Goal: Communication & Community: Participate in discussion

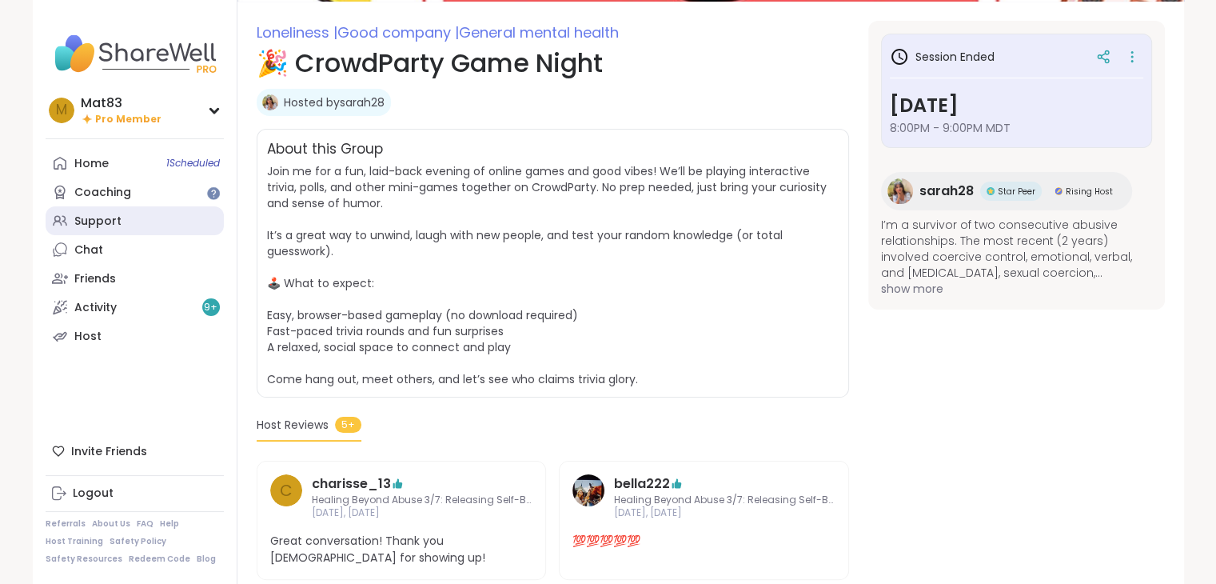
click at [94, 229] on link "Support" at bounding box center [135, 220] width 178 height 29
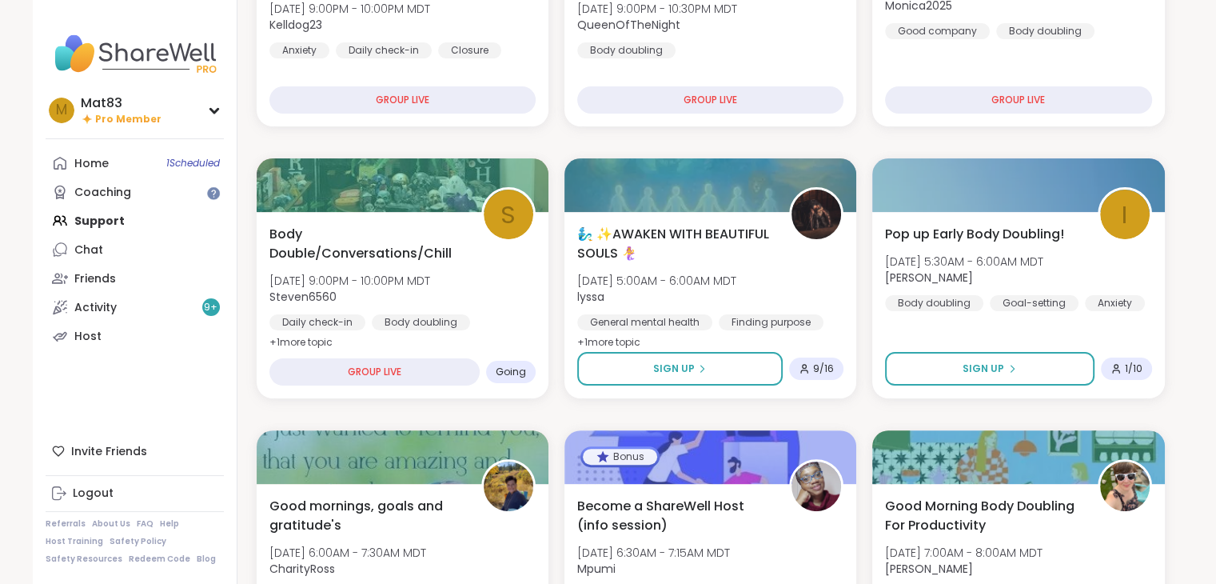
scroll to position [345, 0]
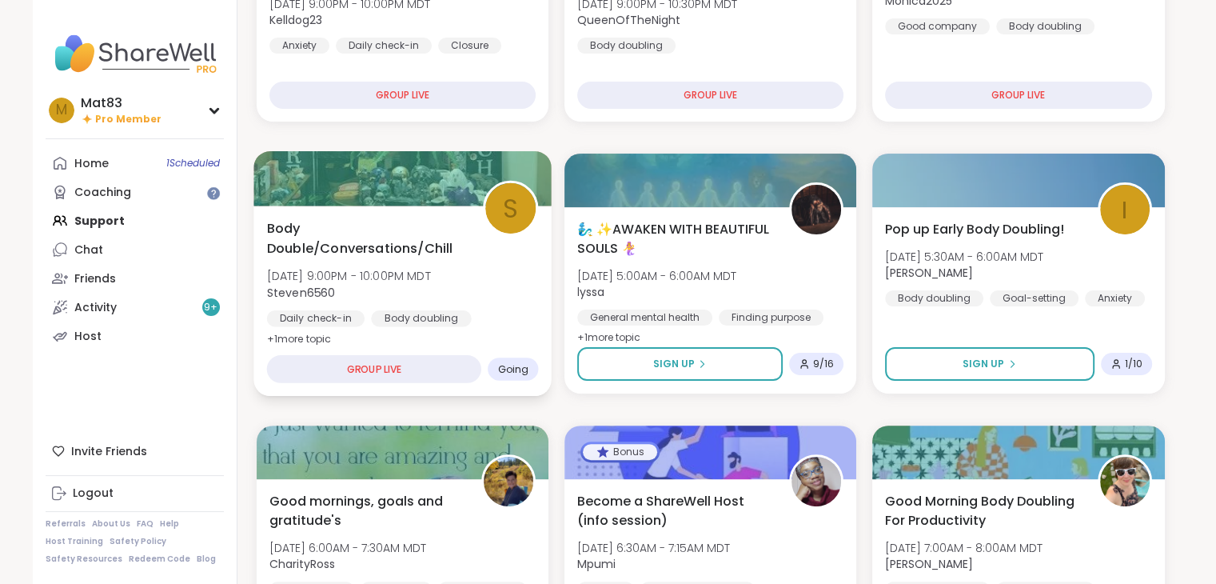
click at [357, 298] on span "Steven6560" at bounding box center [348, 292] width 164 height 16
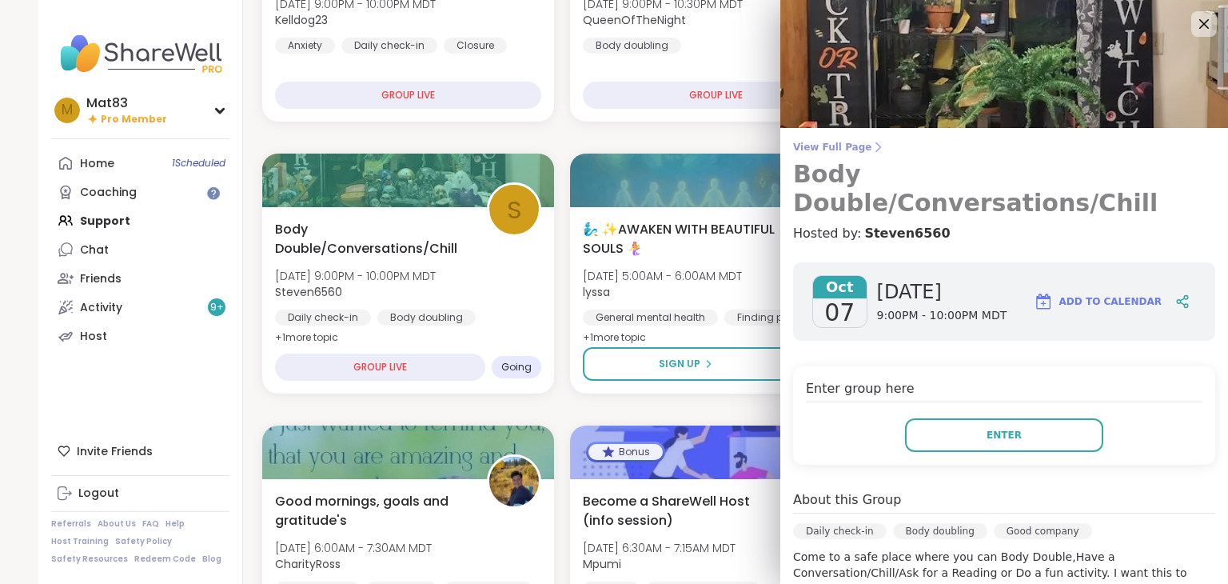
click at [822, 148] on span "View Full Page" at bounding box center [1004, 147] width 422 height 13
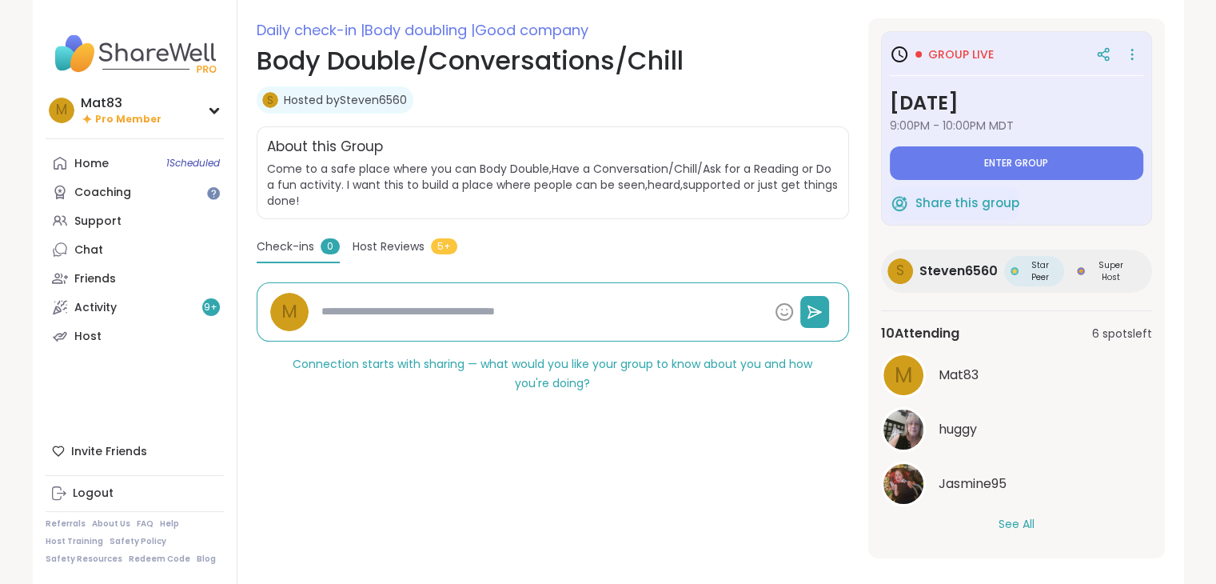
scroll to position [224, 0]
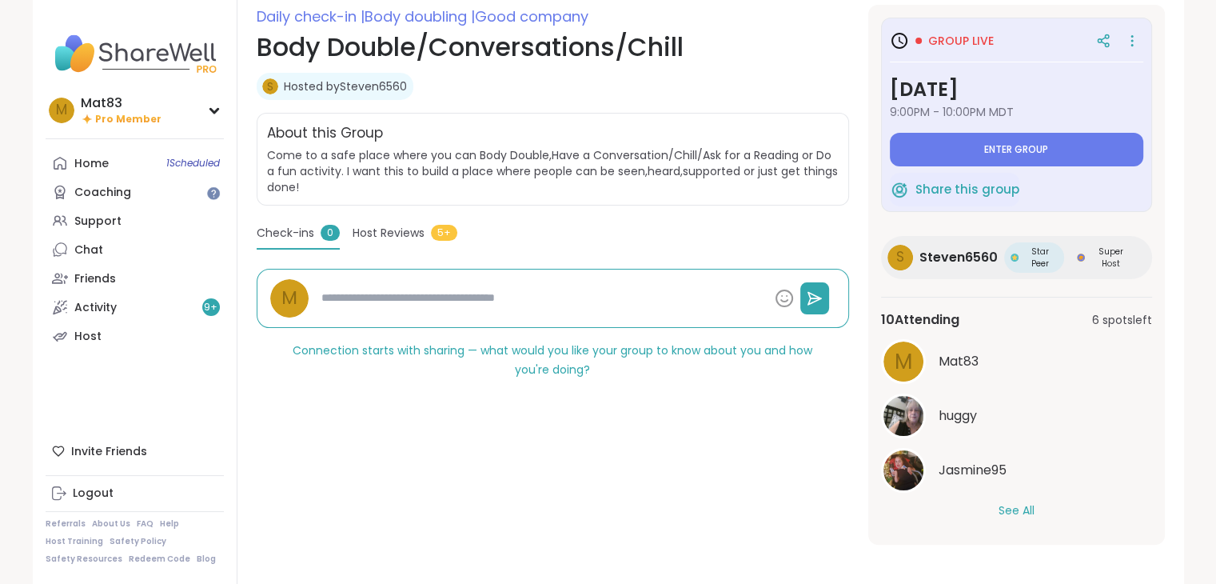
click at [1011, 509] on button "See All" at bounding box center [1017, 510] width 36 height 17
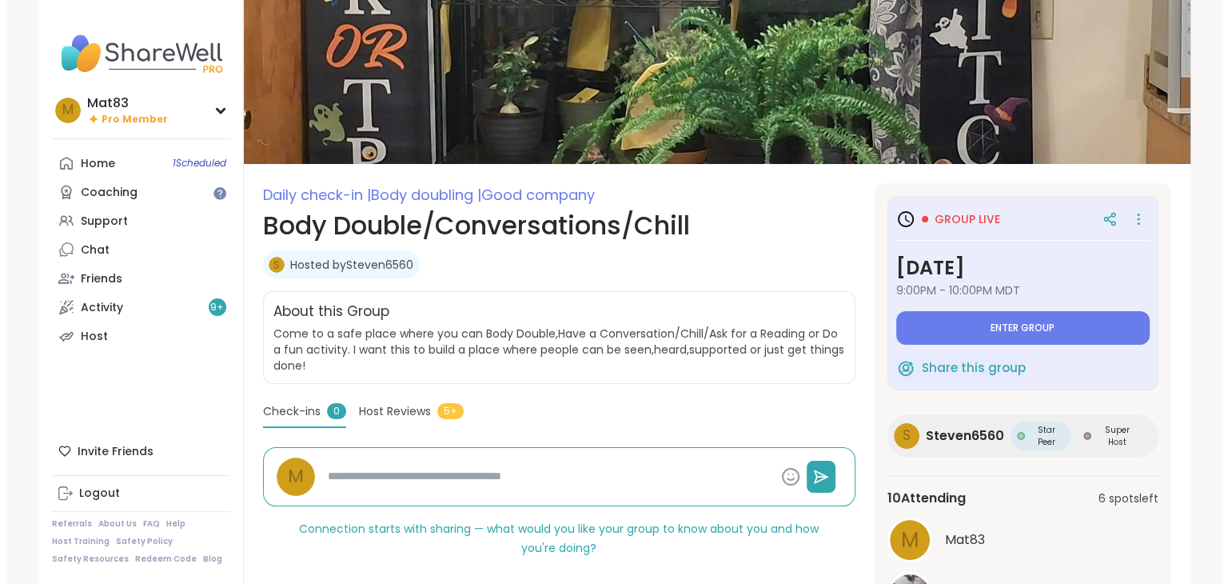
scroll to position [0, 0]
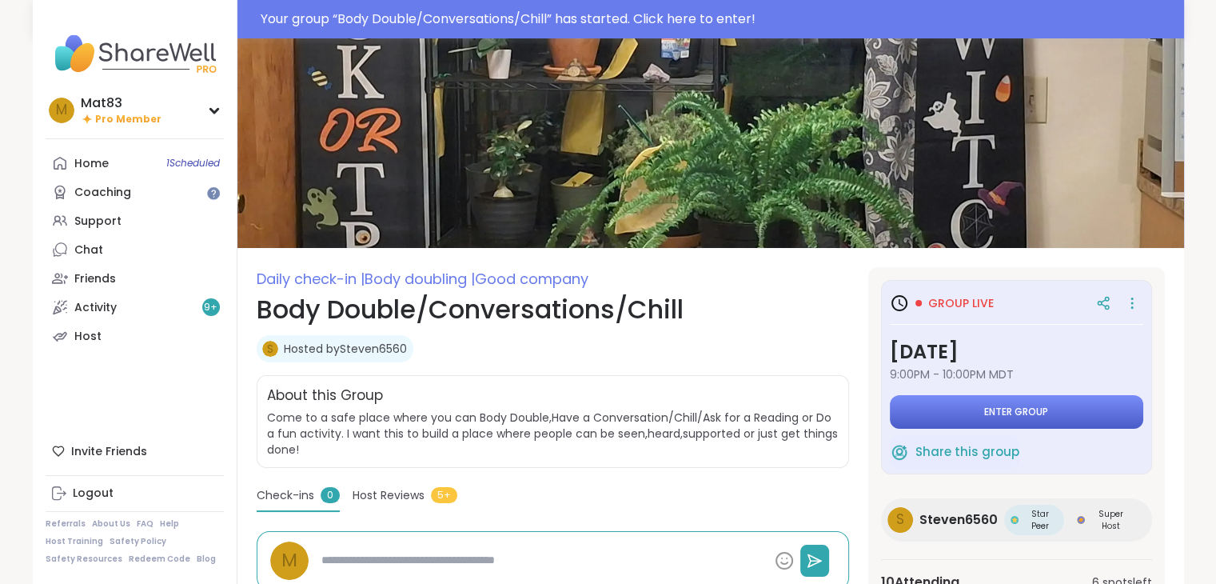
click at [984, 413] on span "Enter group" at bounding box center [1016, 411] width 64 height 13
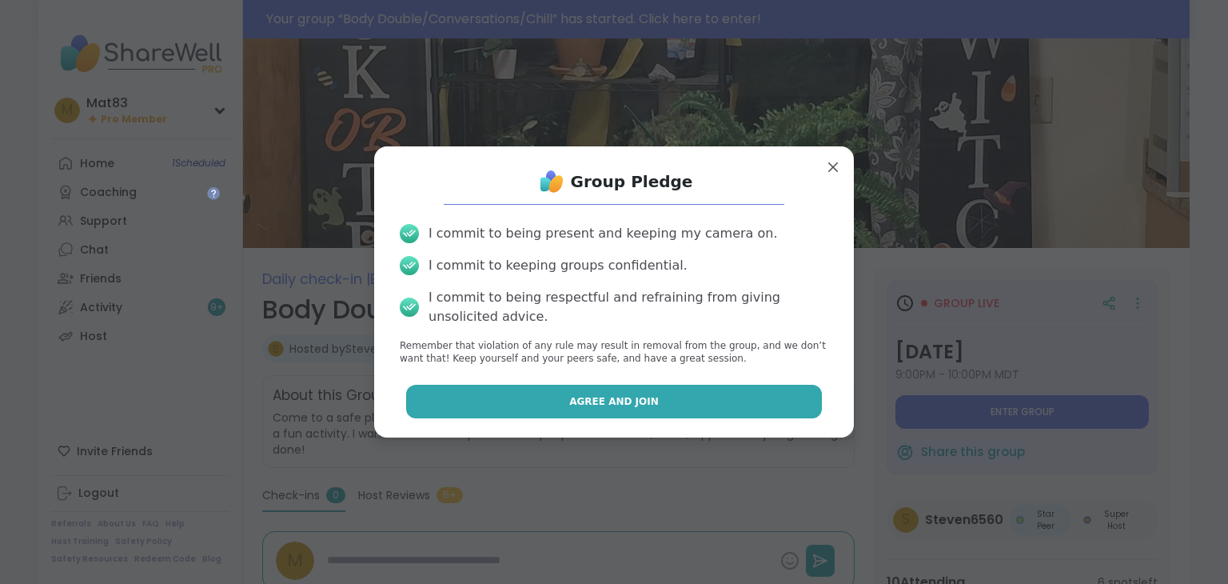
click at [555, 397] on button "Agree and Join" at bounding box center [614, 402] width 417 height 34
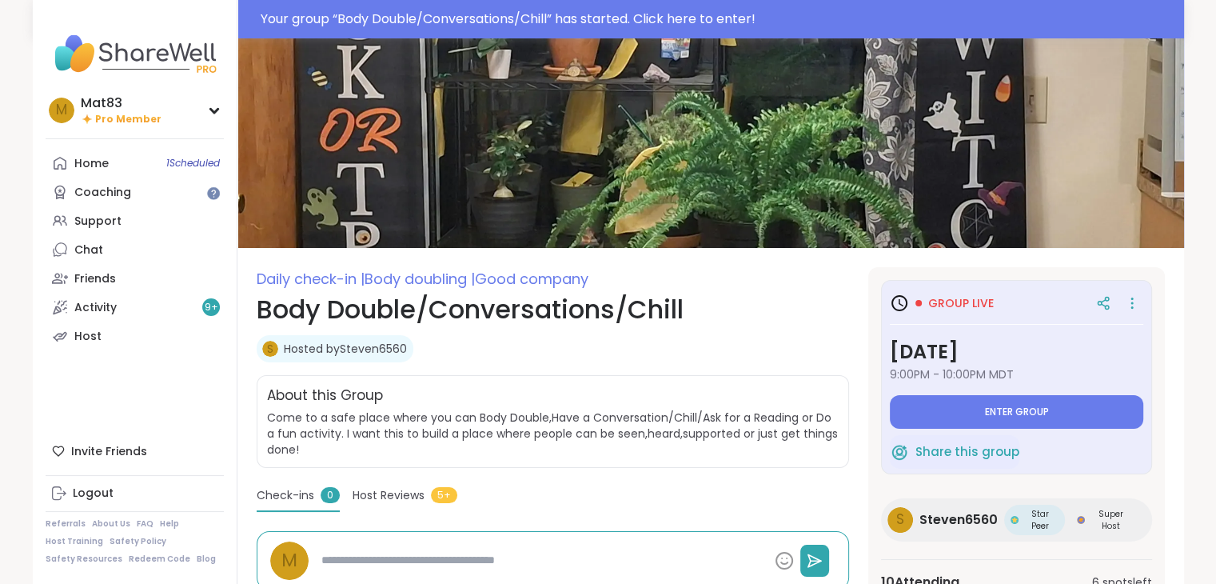
type textarea "*"
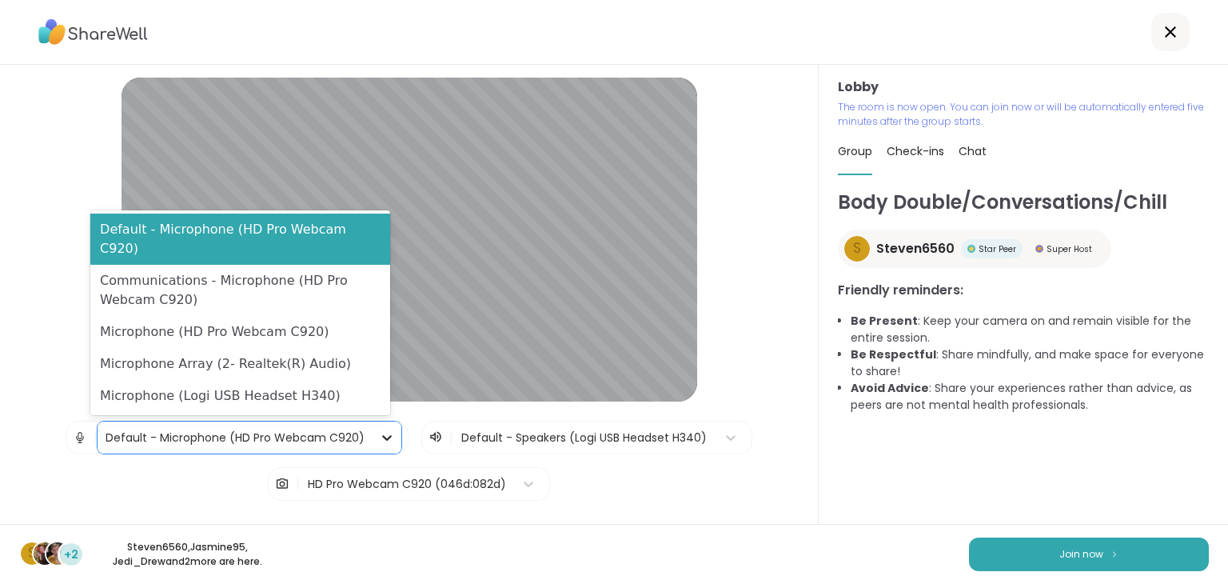
click at [382, 439] on icon at bounding box center [387, 438] width 10 height 6
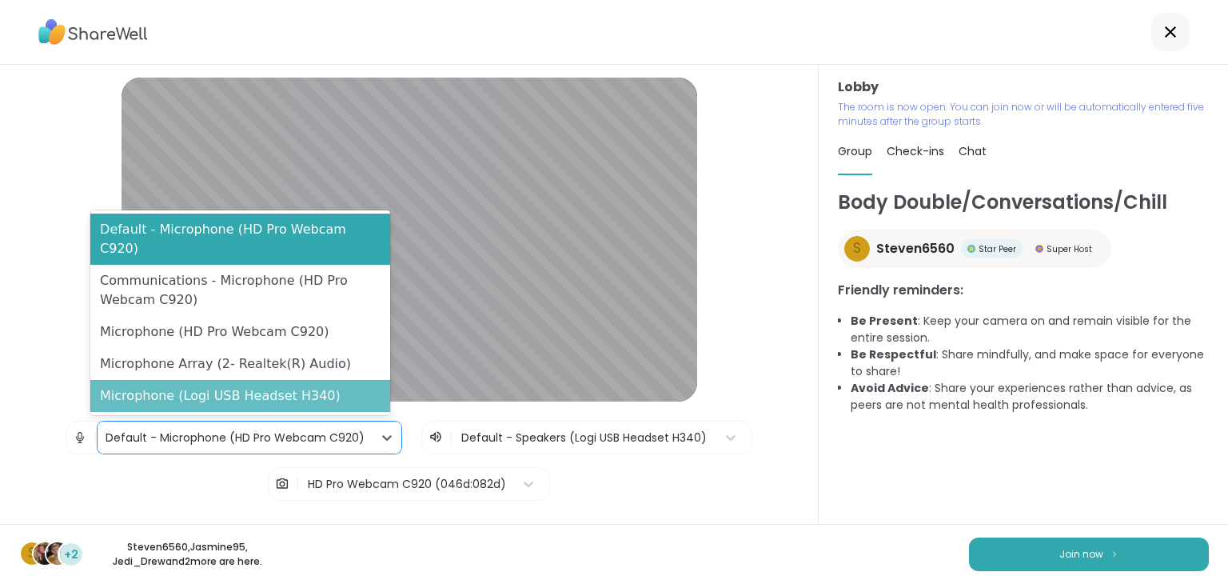
click at [295, 401] on div "Microphone (Logi USB Headset H340)" at bounding box center [240, 396] width 300 height 32
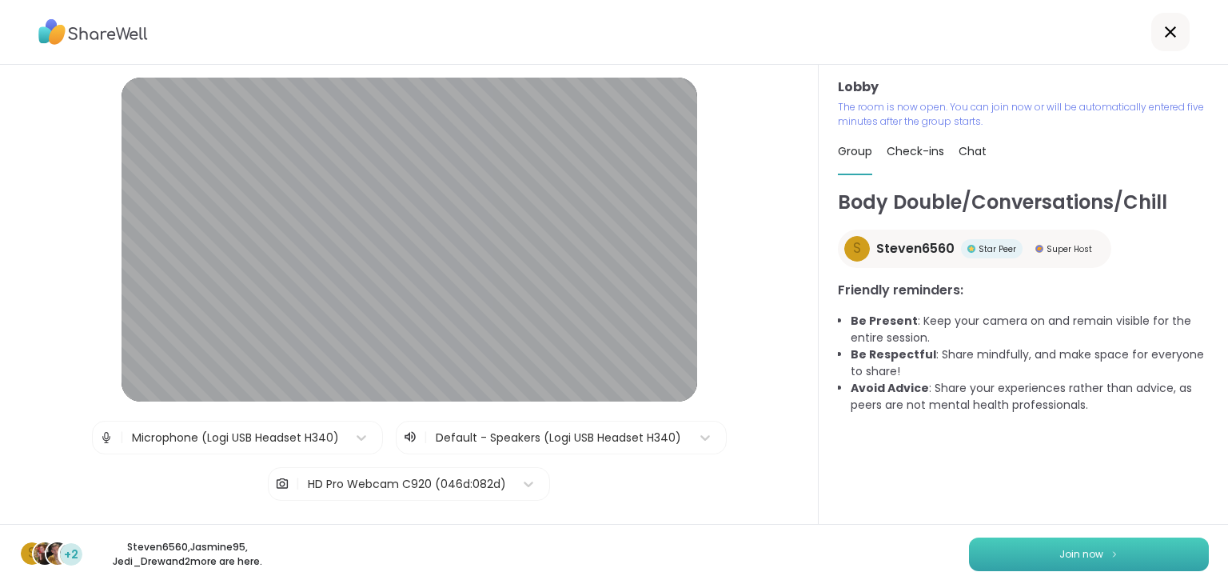
click at [1040, 543] on button "Join now" at bounding box center [1089, 554] width 240 height 34
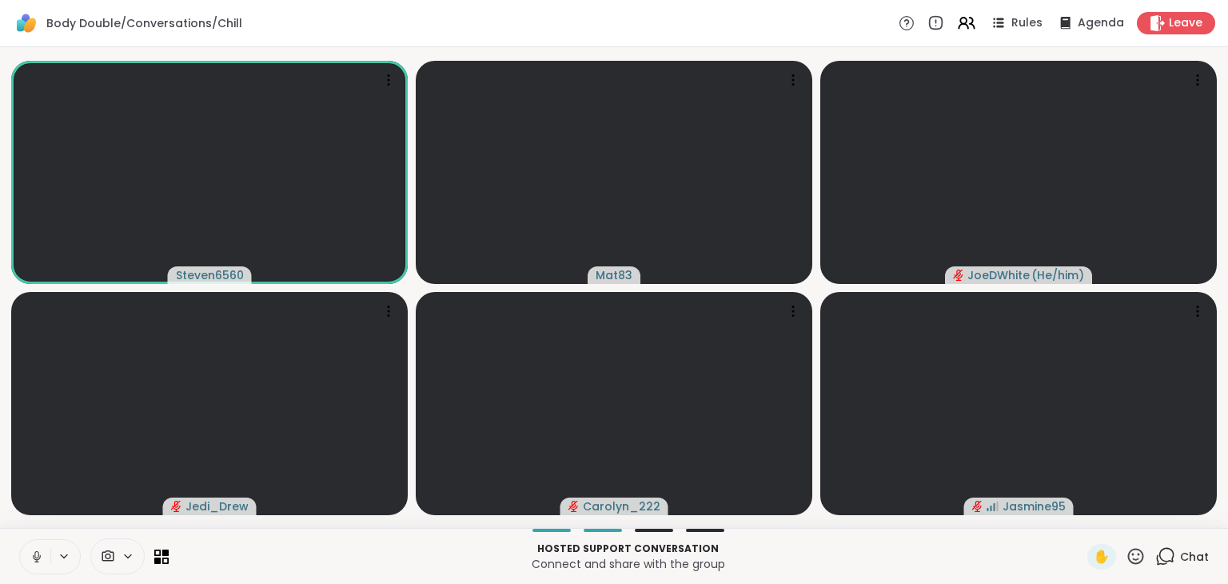
click at [34, 553] on icon at bounding box center [36, 554] width 4 height 7
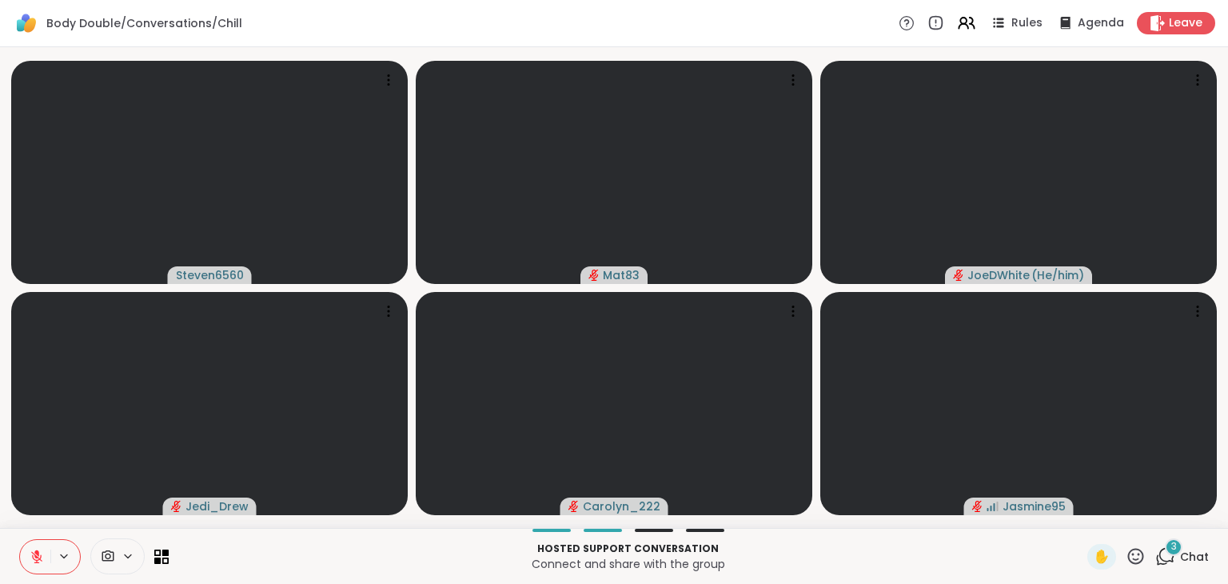
click at [36, 553] on icon at bounding box center [36, 552] width 5 height 6
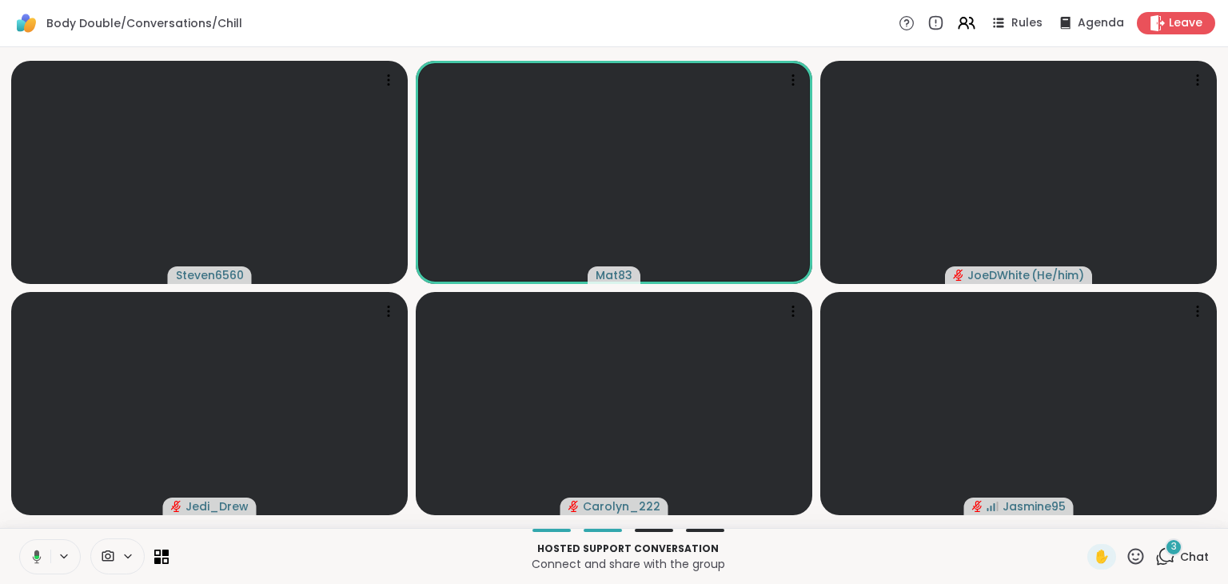
click at [39, 553] on icon at bounding box center [34, 556] width 14 height 14
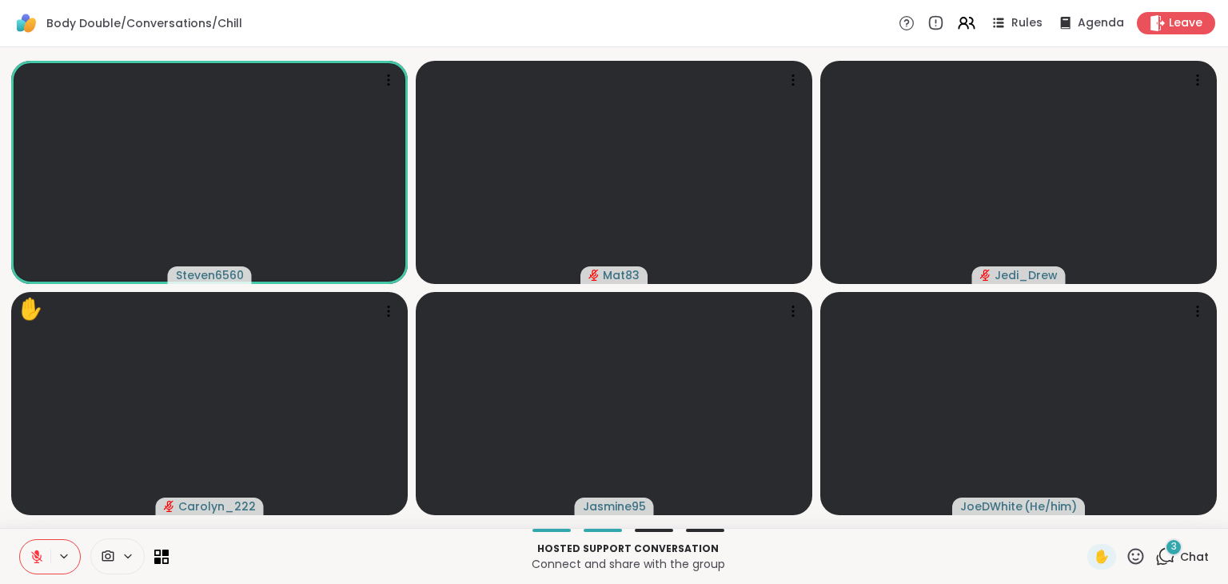
click at [1126, 557] on icon at bounding box center [1136, 556] width 20 height 20
click at [1081, 509] on span "❤️" at bounding box center [1089, 514] width 16 height 19
click at [32, 551] on icon at bounding box center [37, 556] width 14 height 14
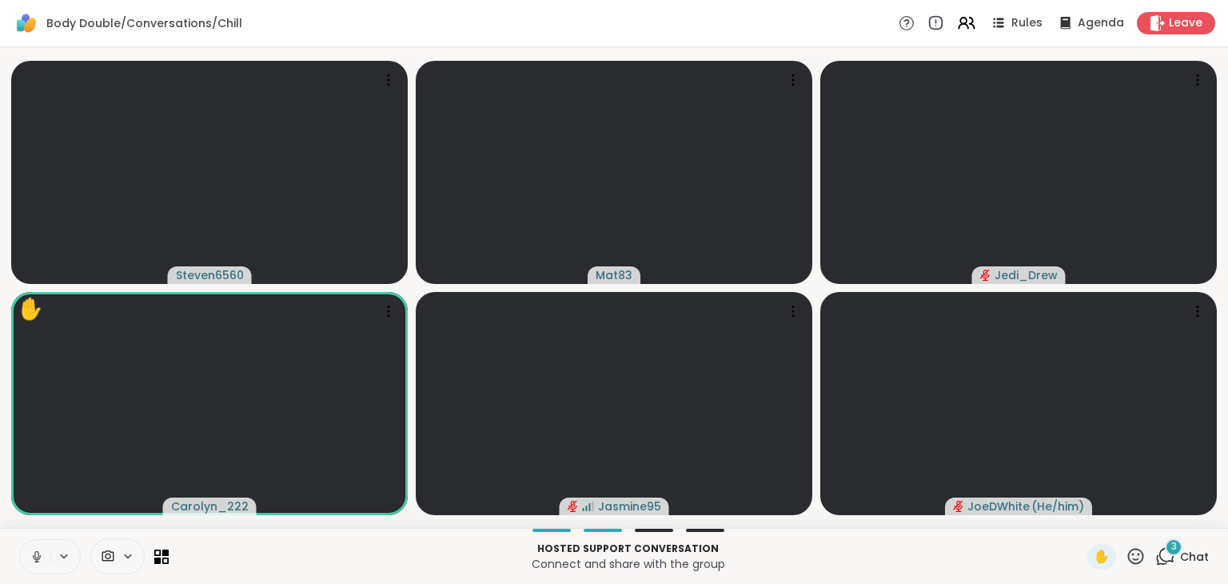
click at [32, 551] on icon at bounding box center [37, 556] width 14 height 14
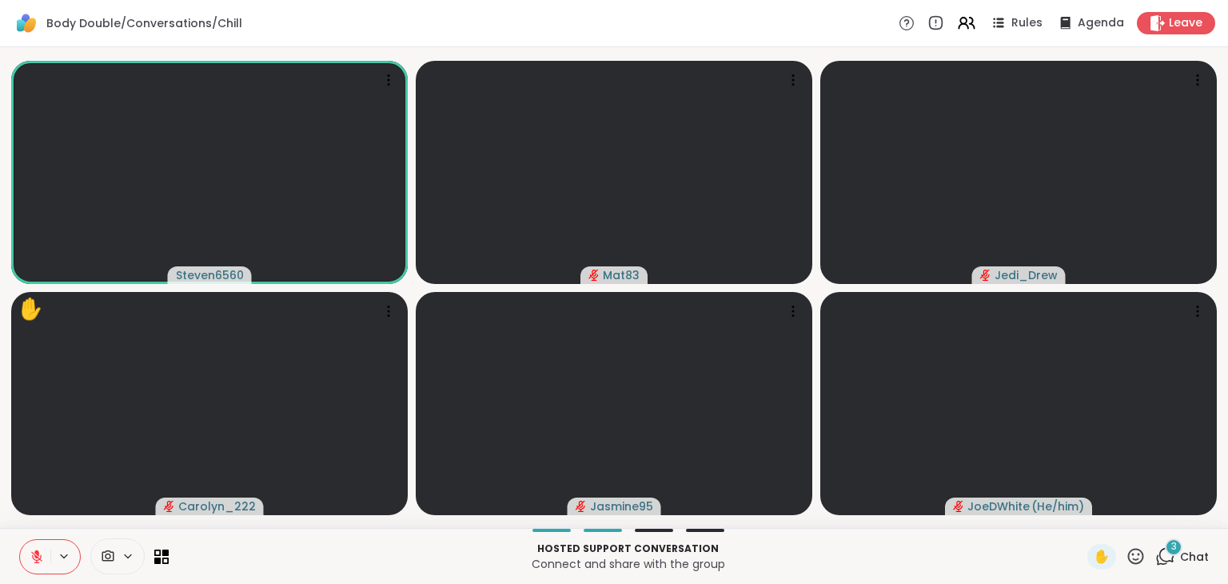
click at [32, 551] on icon at bounding box center [37, 556] width 14 height 14
click at [38, 561] on icon at bounding box center [37, 556] width 14 height 14
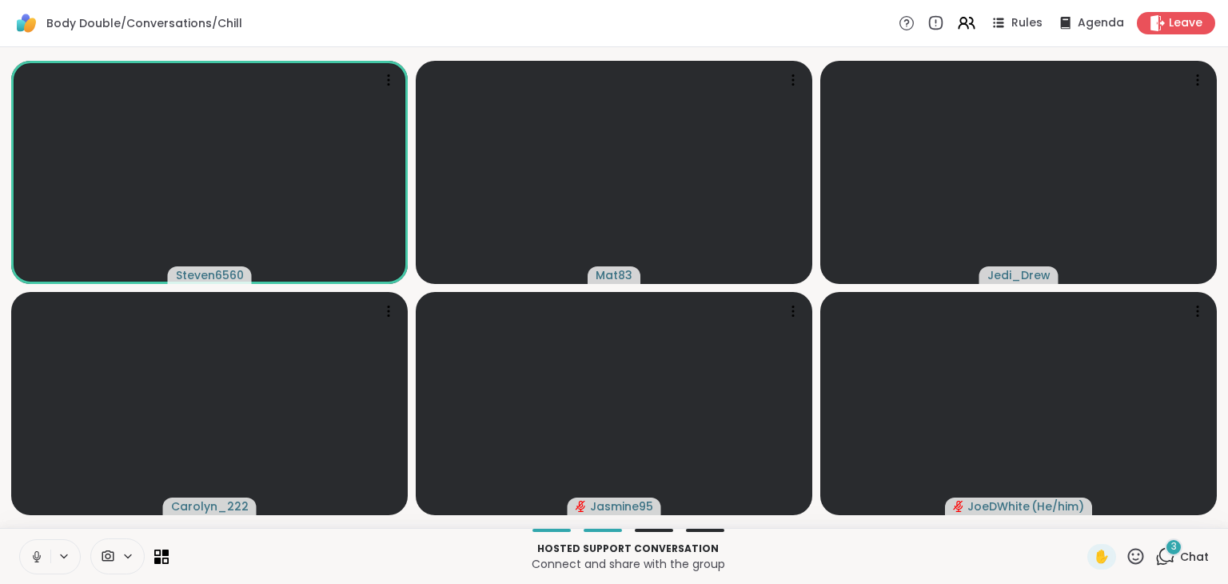
click at [38, 561] on icon at bounding box center [36, 561] width 4 height 1
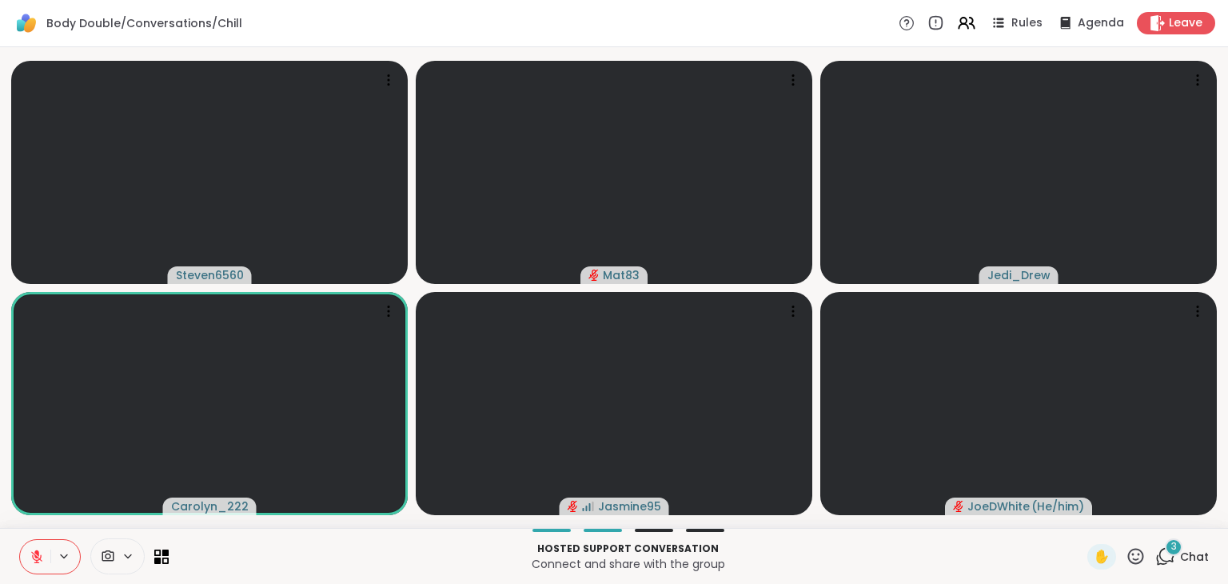
click at [1126, 557] on icon at bounding box center [1136, 556] width 20 height 20
click at [1081, 513] on span "❤️" at bounding box center [1089, 514] width 16 height 19
click at [1131, 552] on icon at bounding box center [1136, 556] width 16 height 16
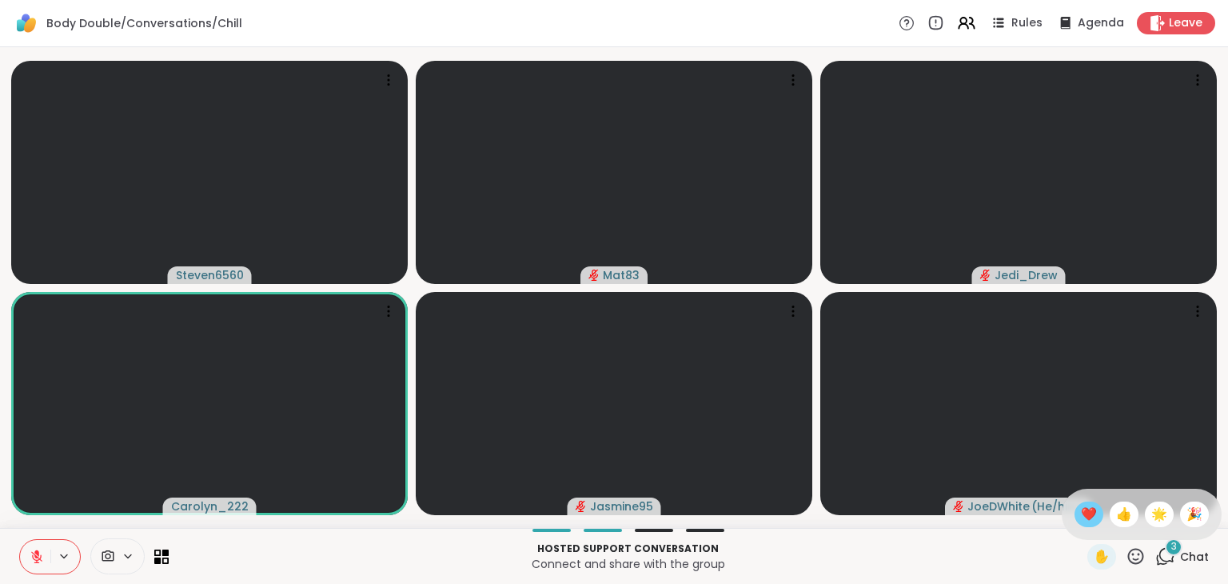
click at [1081, 521] on span "❤️" at bounding box center [1089, 514] width 16 height 19
click at [27, 561] on button at bounding box center [35, 557] width 30 height 34
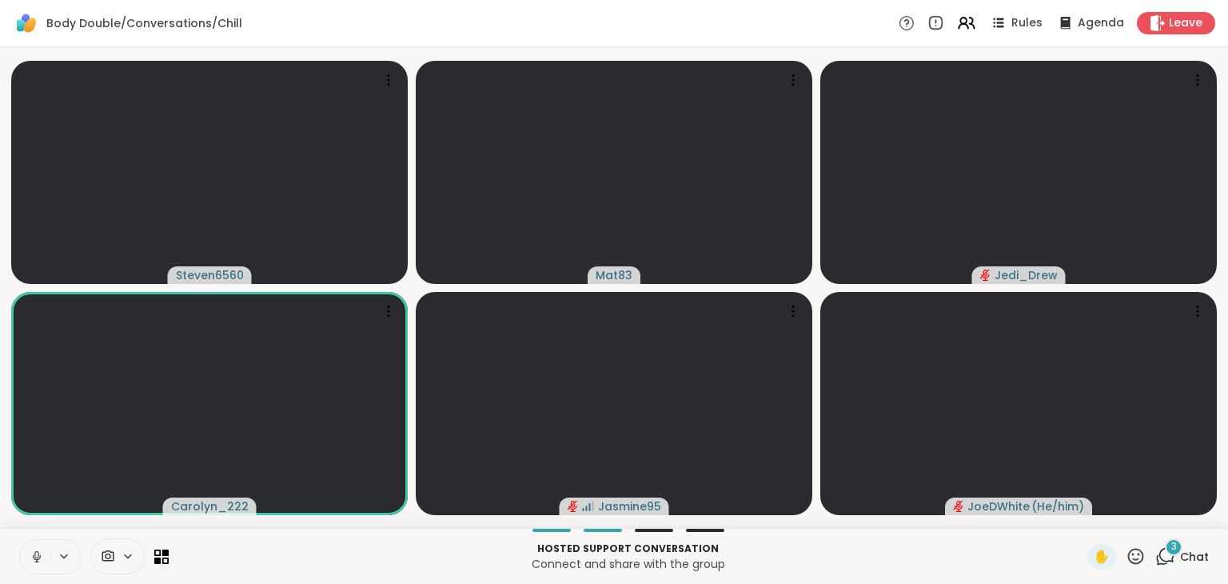
click at [34, 554] on icon at bounding box center [36, 554] width 4 height 7
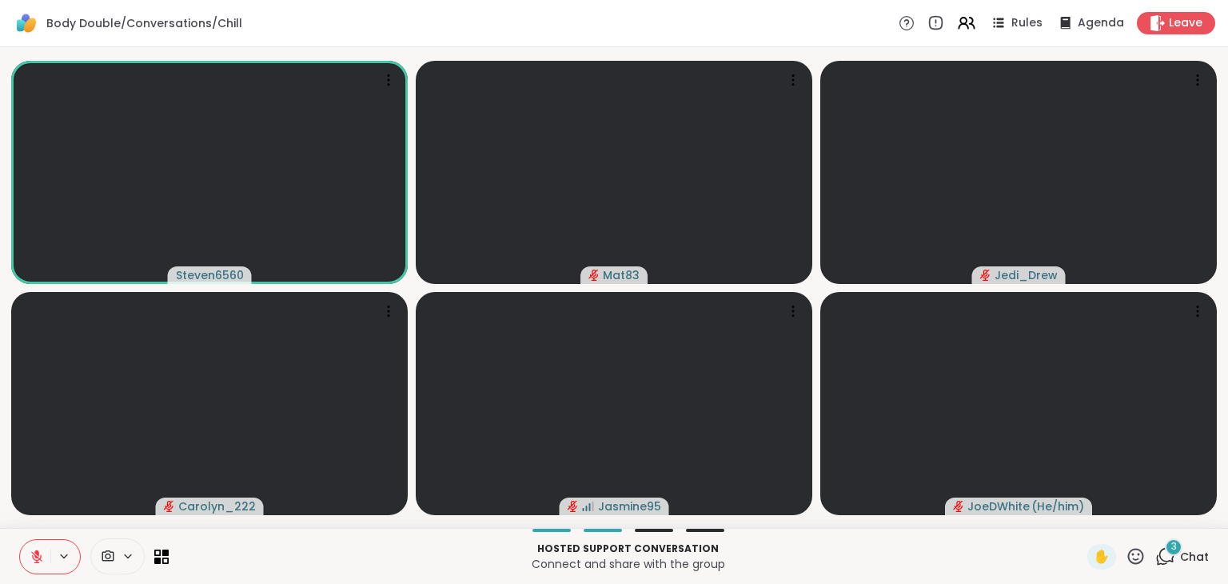
click at [34, 554] on icon at bounding box center [36, 556] width 11 height 11
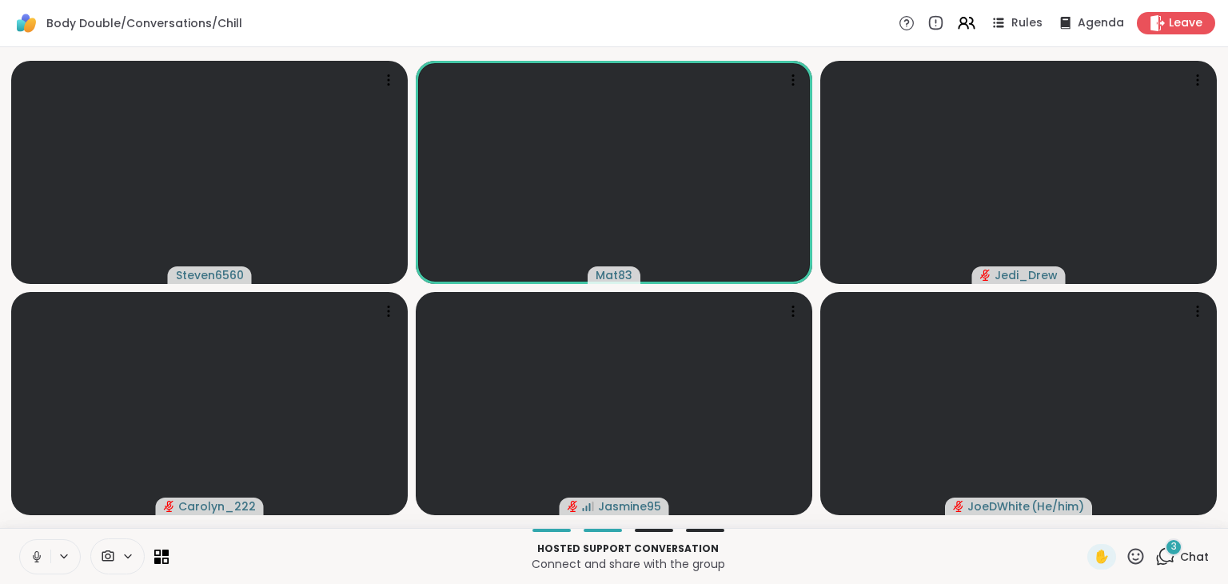
click at [34, 554] on icon at bounding box center [36, 554] width 4 height 7
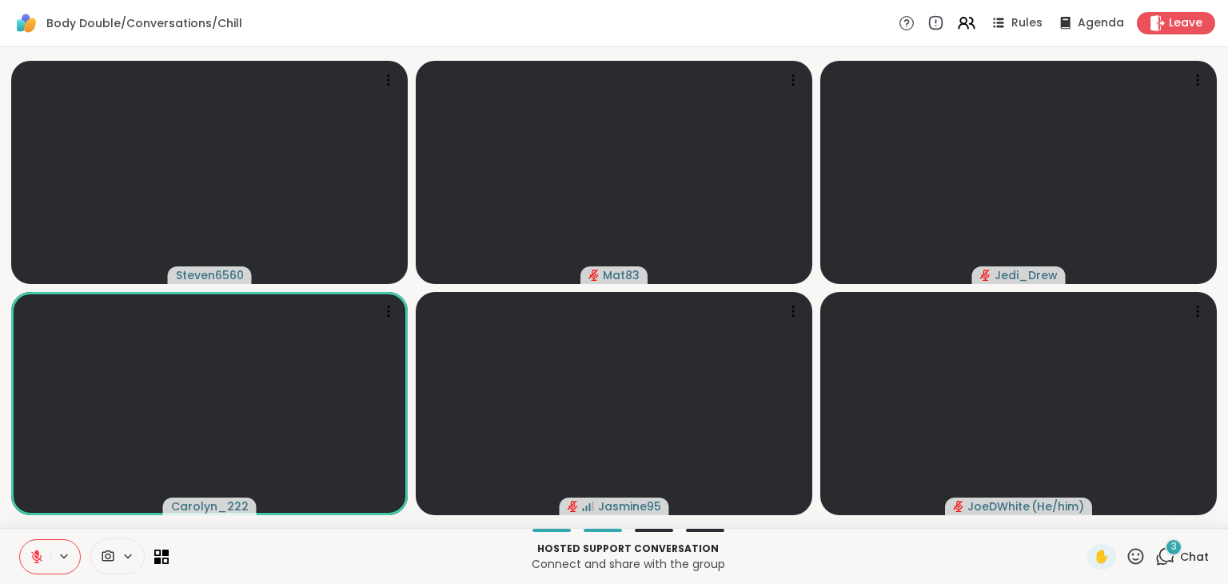
click at [34, 554] on icon at bounding box center [36, 556] width 11 height 11
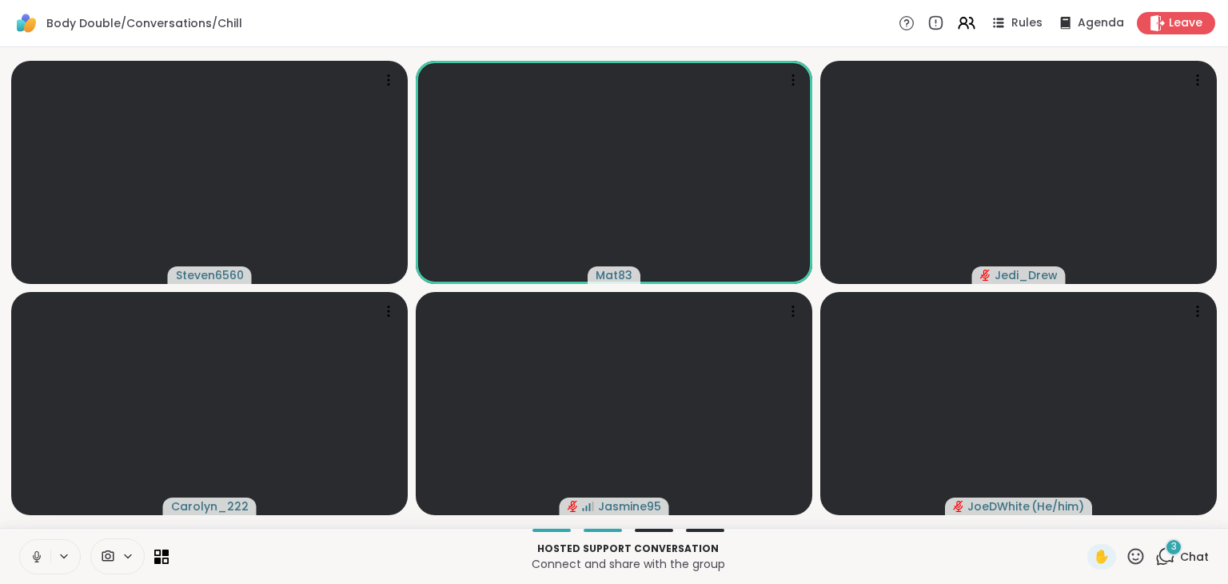
click at [34, 554] on icon at bounding box center [36, 554] width 4 height 7
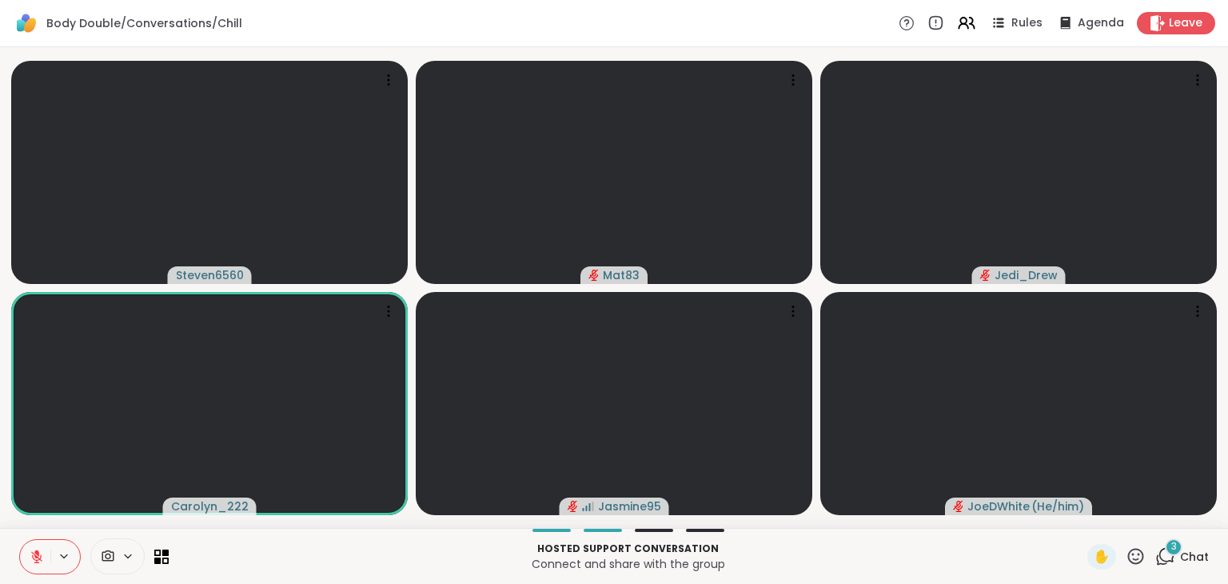
click at [34, 554] on icon at bounding box center [36, 556] width 11 height 11
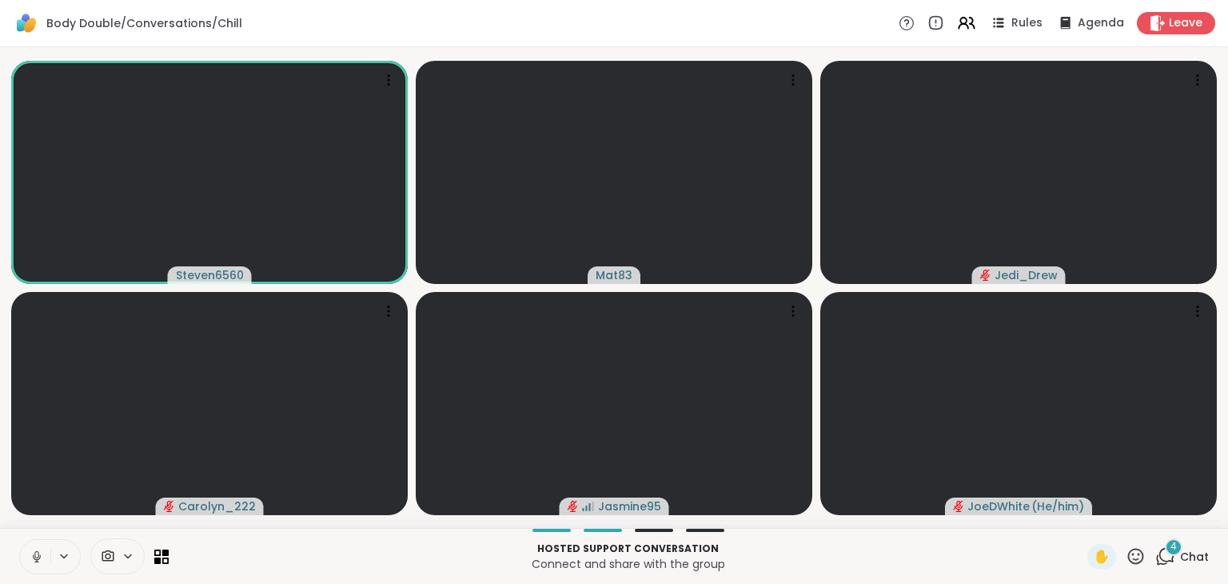
click at [34, 554] on icon at bounding box center [36, 554] width 4 height 7
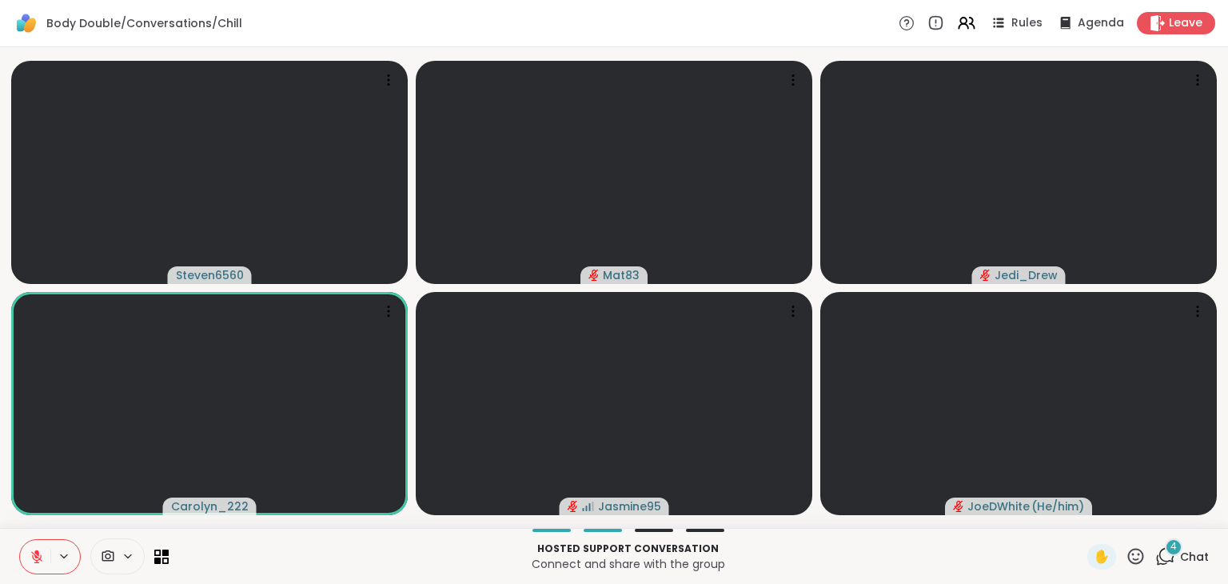
click at [34, 554] on icon at bounding box center [36, 556] width 11 height 11
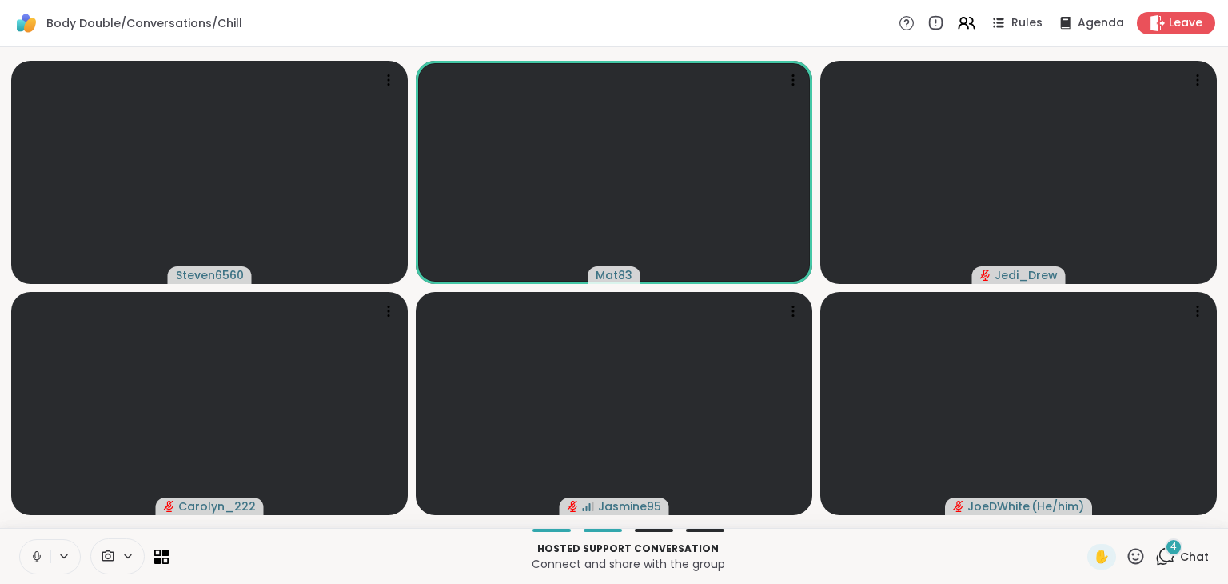
click at [34, 554] on icon at bounding box center [36, 554] width 4 height 7
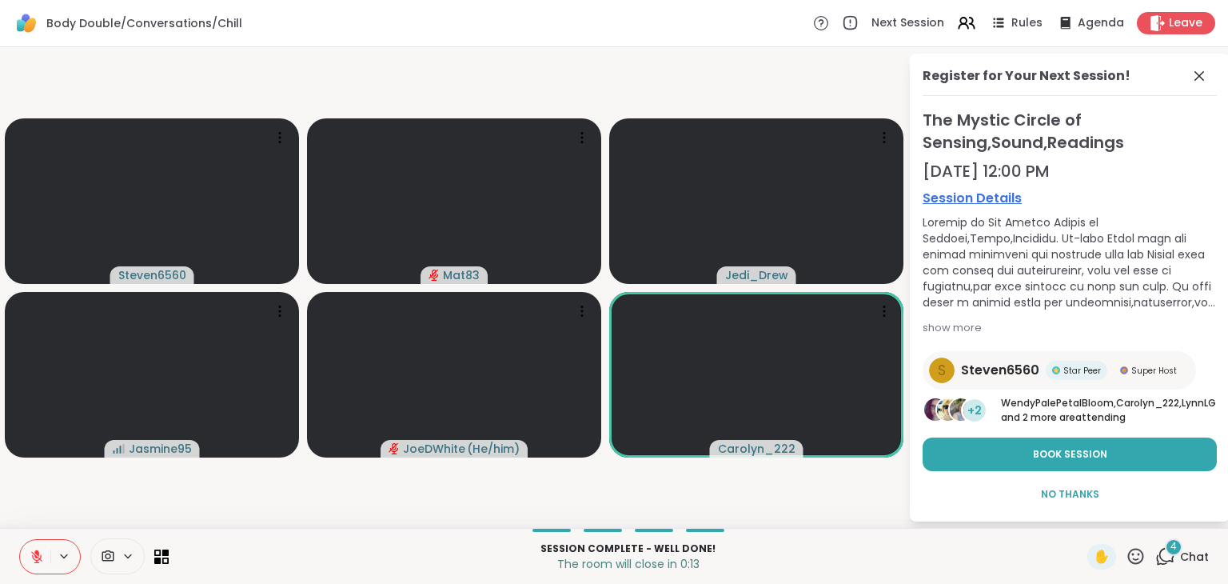
click at [37, 561] on icon at bounding box center [36, 556] width 11 height 11
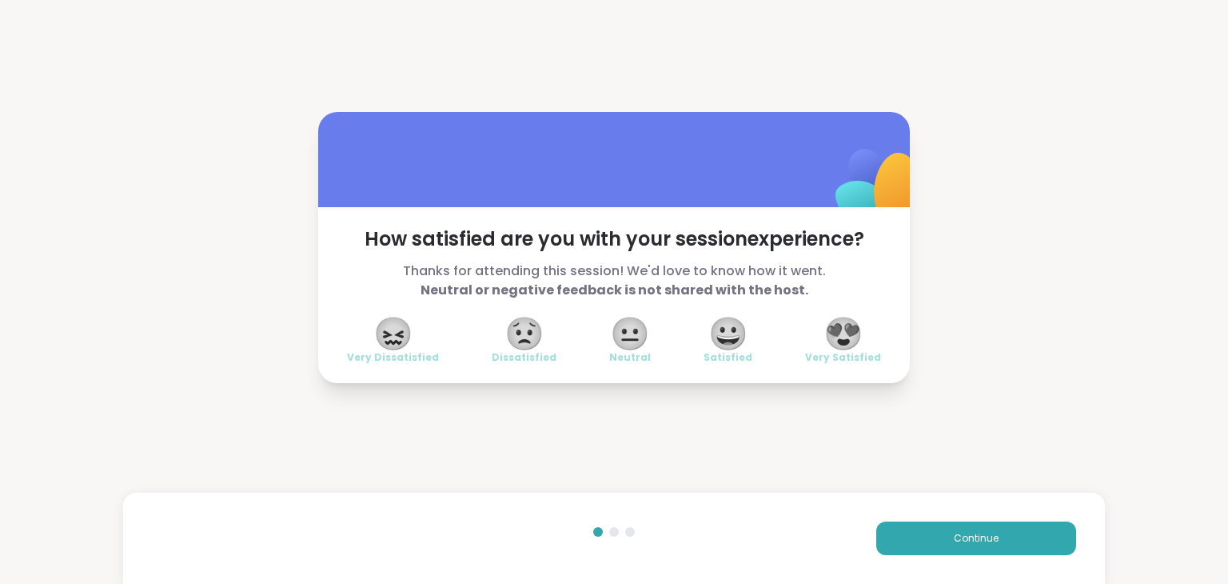
click at [839, 333] on span "😍" at bounding box center [844, 333] width 40 height 29
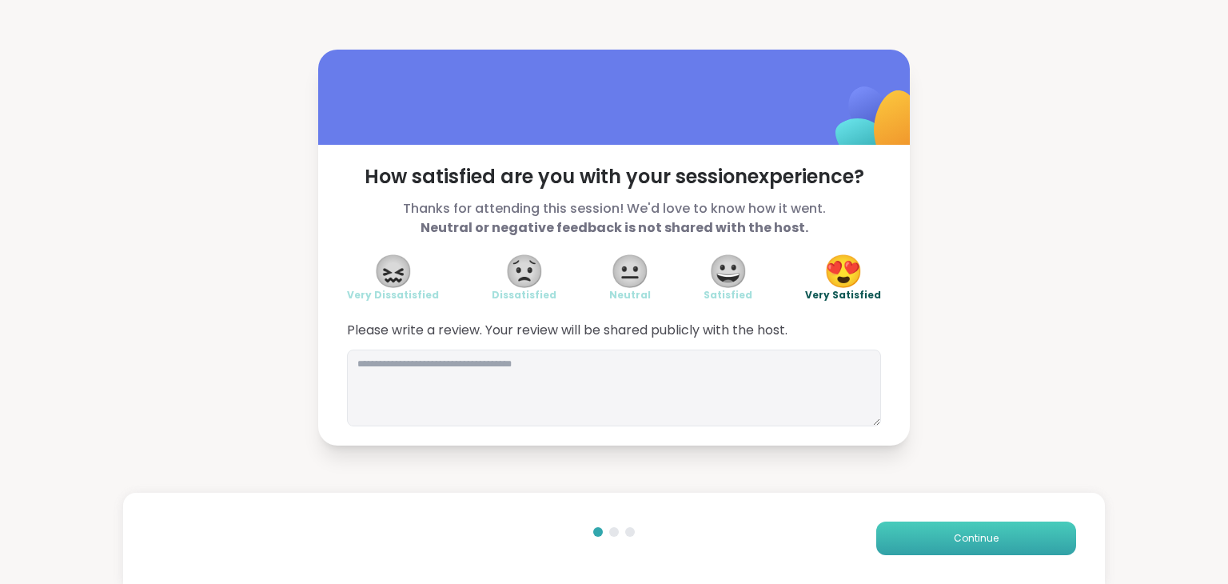
click at [944, 552] on button "Continue" at bounding box center [976, 538] width 200 height 34
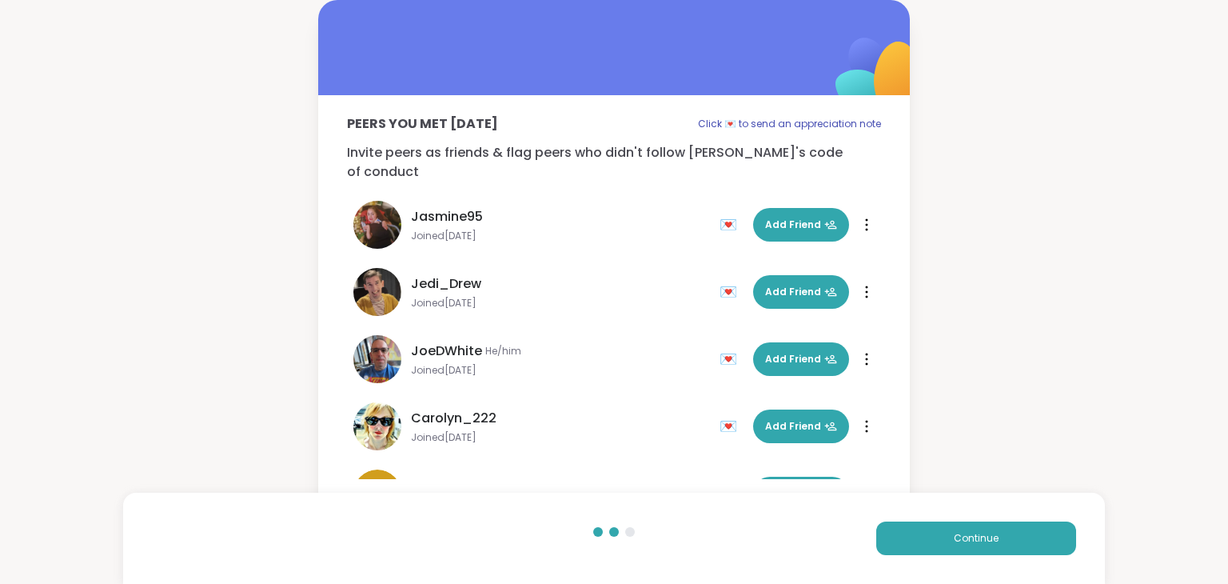
scroll to position [48, 0]
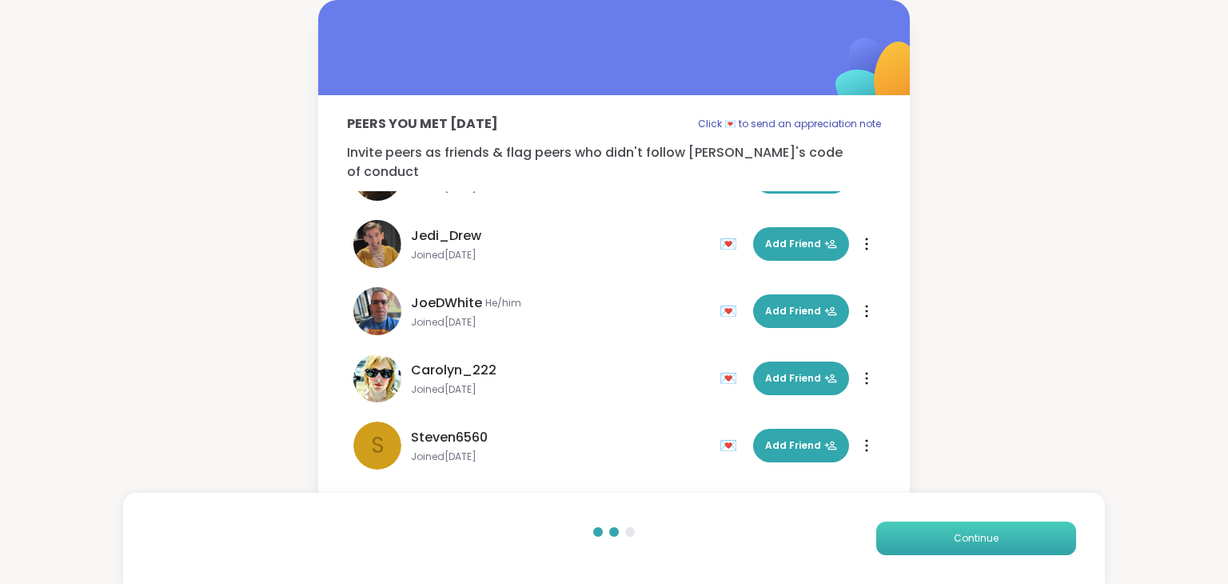
click at [982, 534] on span "Continue" at bounding box center [976, 538] width 45 height 14
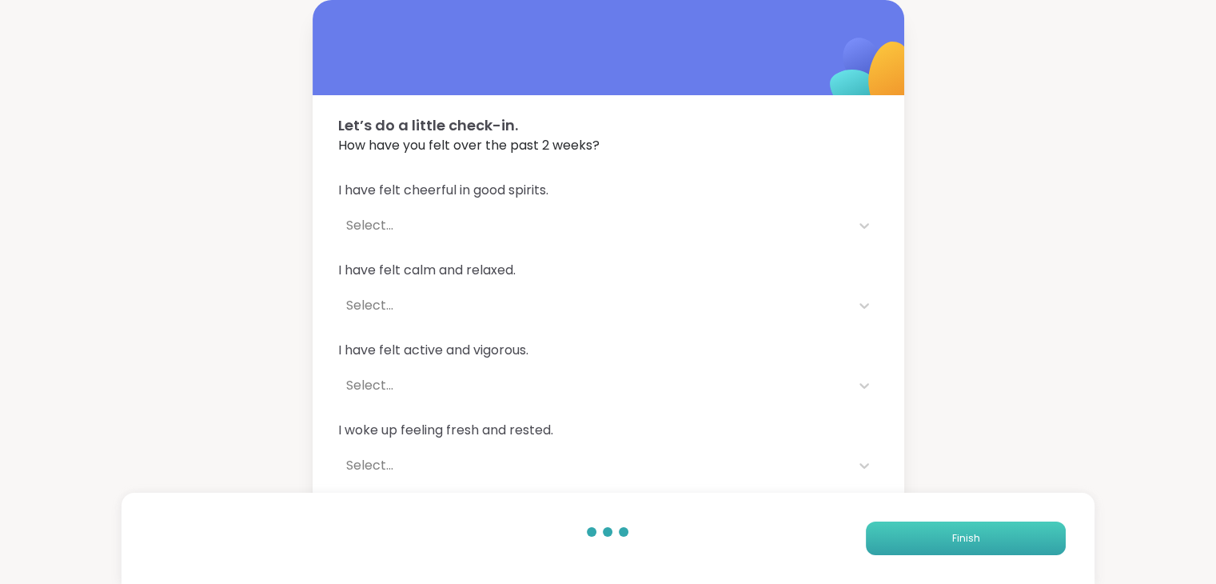
click at [1028, 545] on button "Finish" at bounding box center [966, 538] width 200 height 34
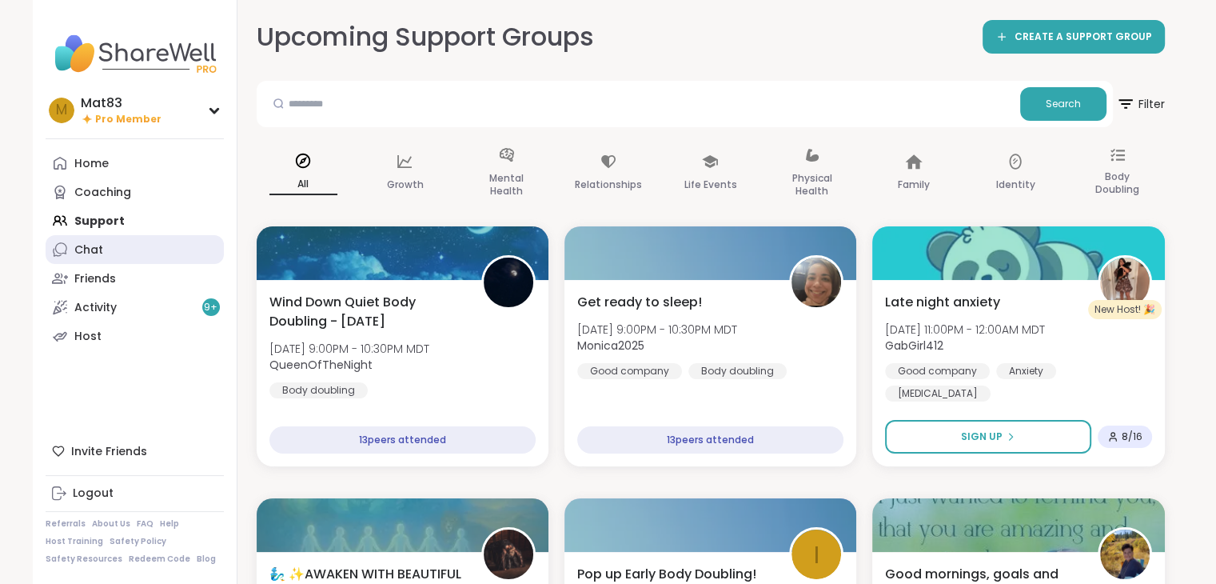
click at [108, 249] on link "Chat" at bounding box center [135, 249] width 178 height 29
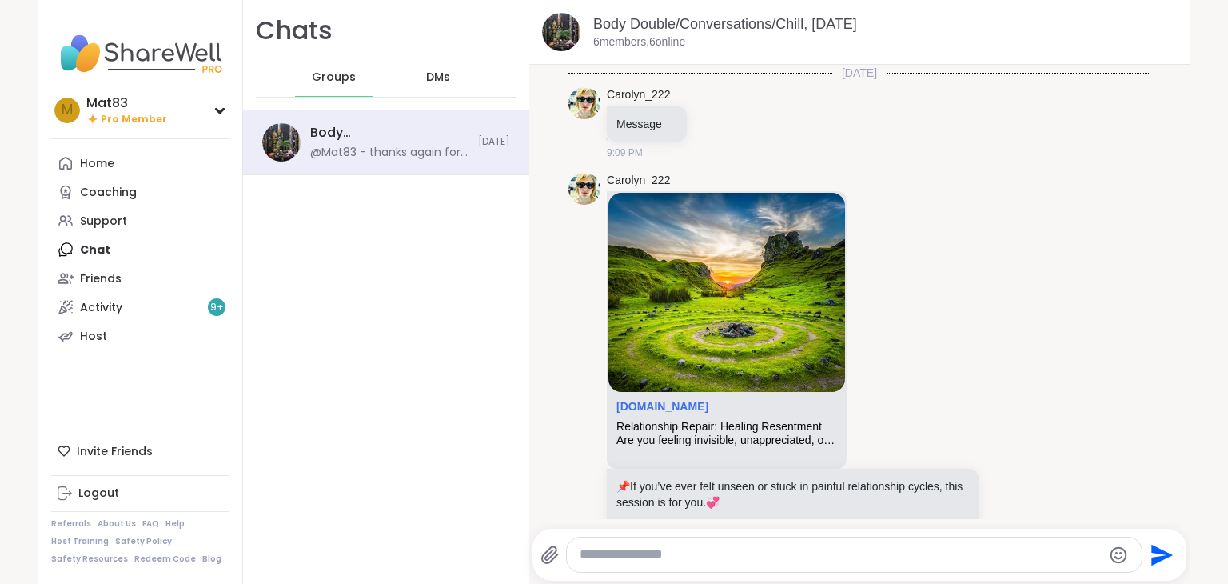
scroll to position [2105, 0]
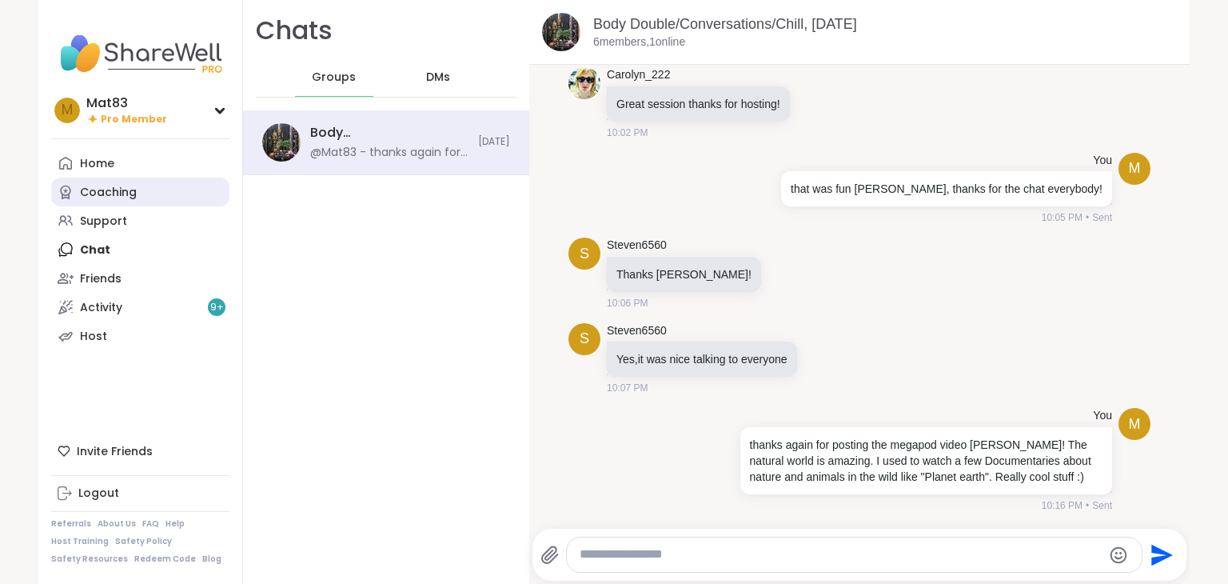
click at [122, 198] on div "Coaching" at bounding box center [108, 193] width 57 height 16
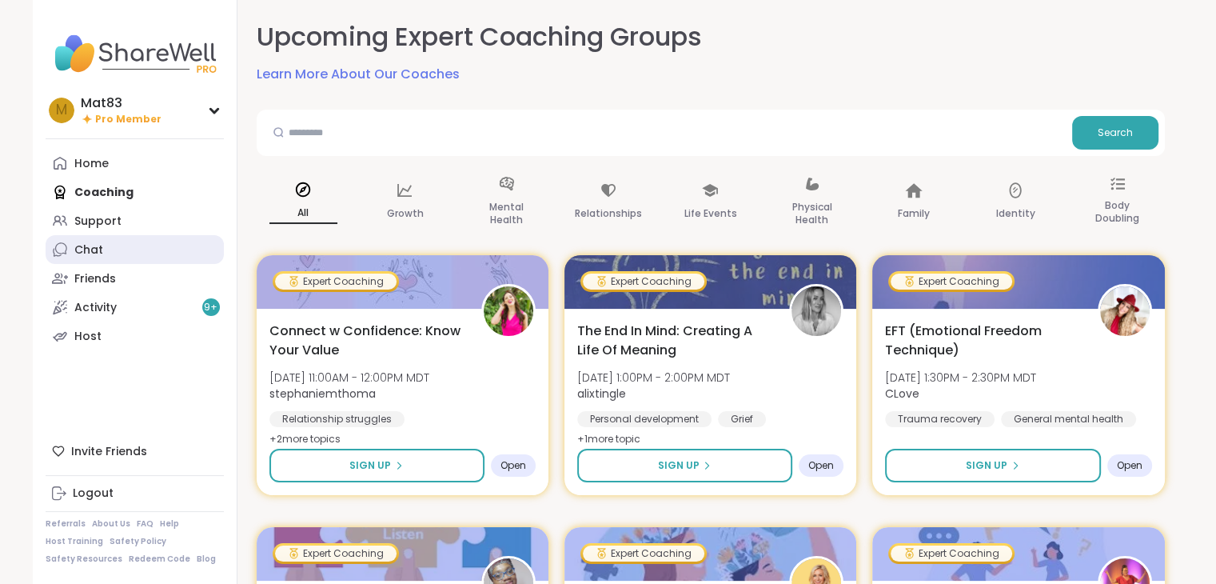
click at [99, 257] on link "Chat" at bounding box center [135, 249] width 178 height 29
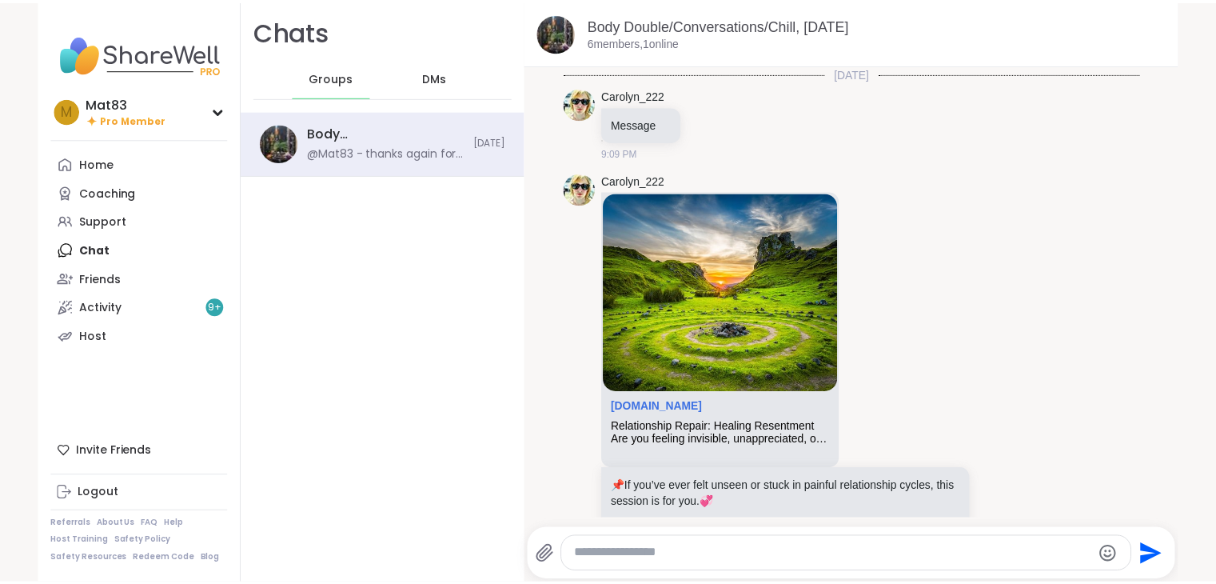
scroll to position [2105, 0]
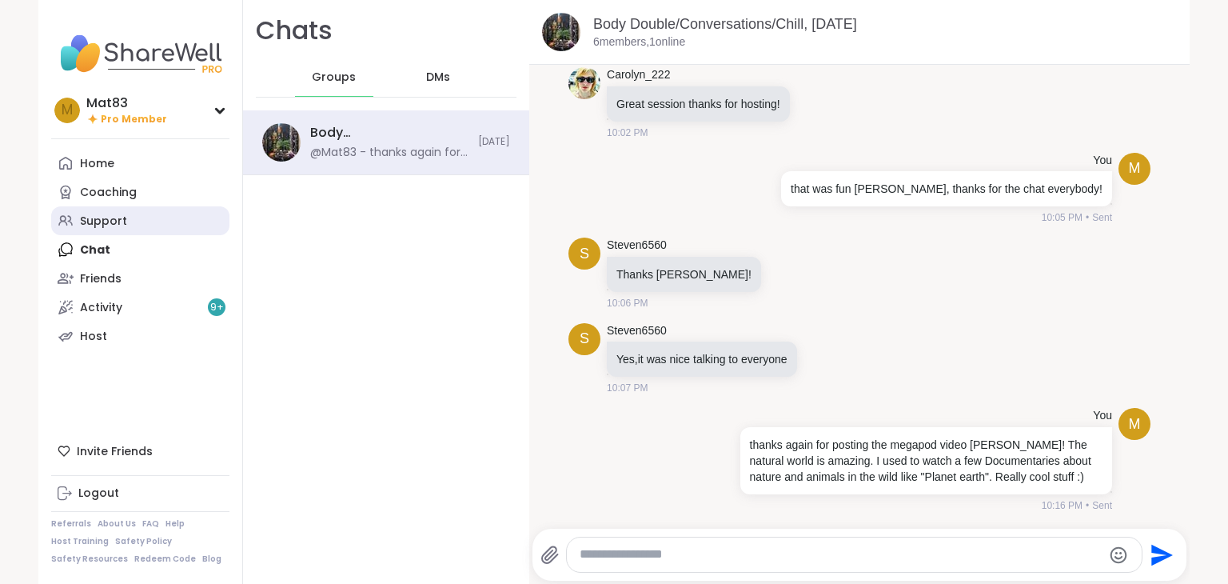
click at [106, 224] on div "Support" at bounding box center [103, 222] width 47 height 16
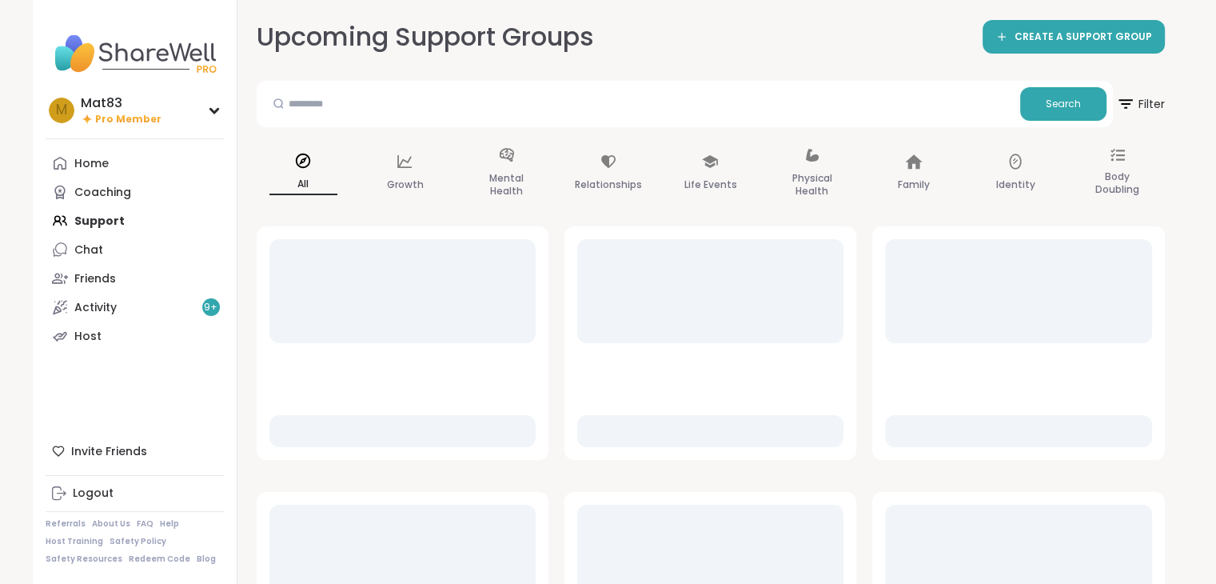
scroll to position [52, 0]
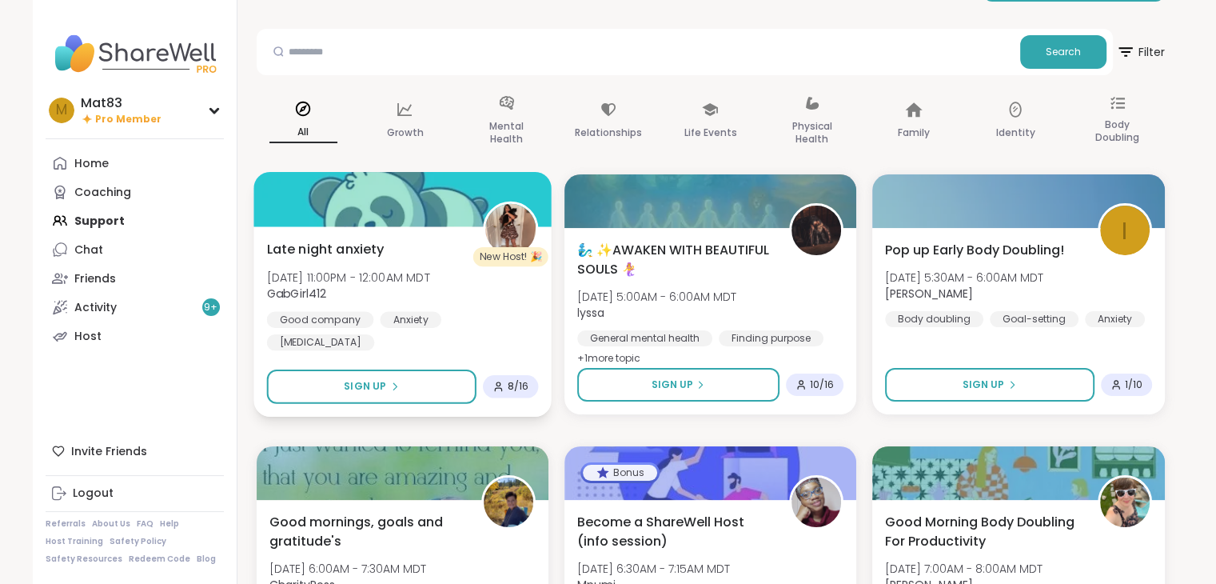
click at [358, 281] on span "[DATE] 11:00PM - 12:00AM MDT" at bounding box center [347, 277] width 163 height 16
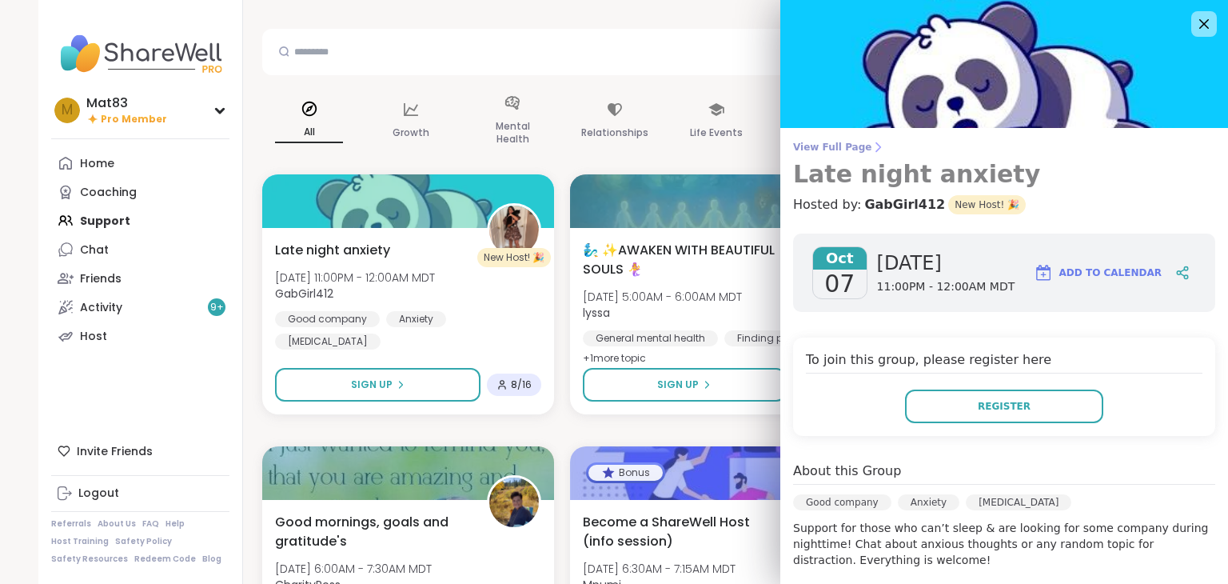
click at [840, 151] on span "View Full Page" at bounding box center [1004, 147] width 422 height 13
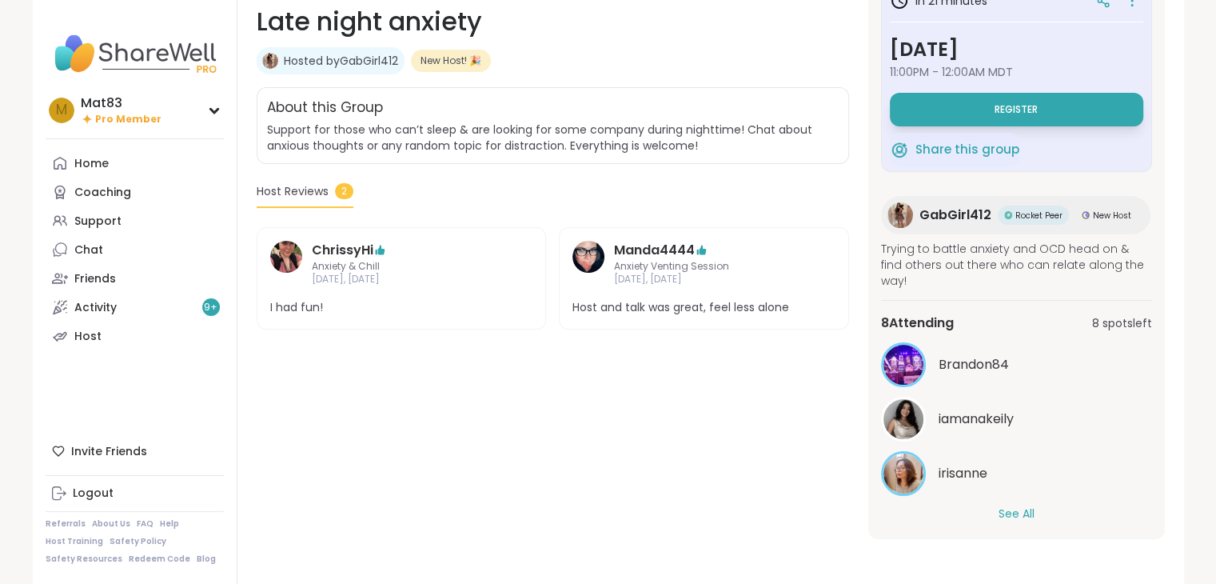
scroll to position [27, 0]
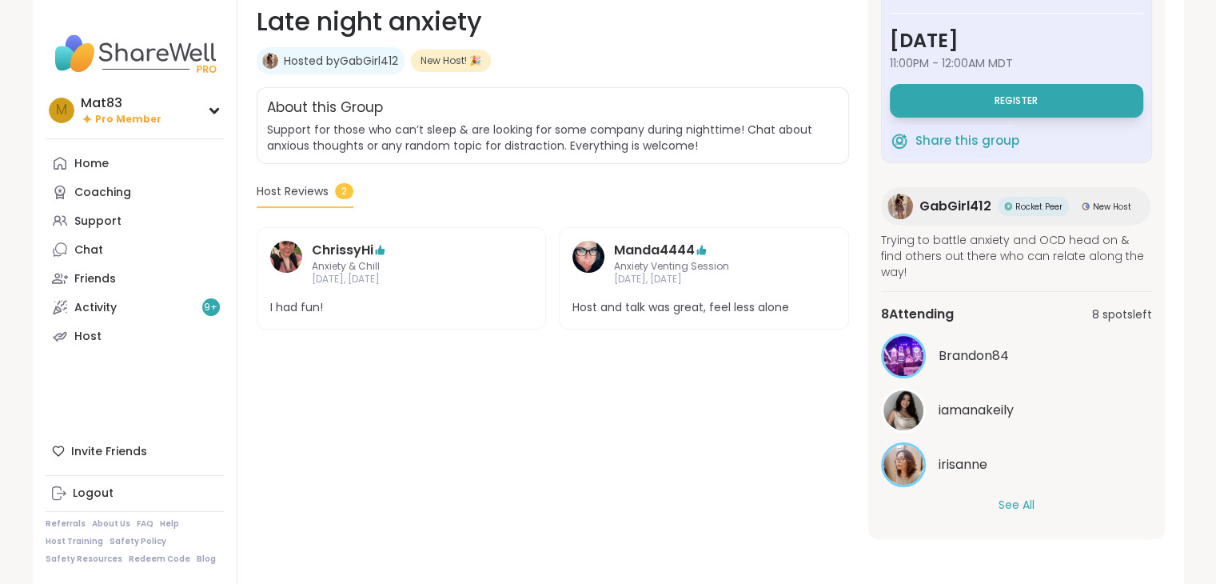
click at [1011, 508] on button "See All" at bounding box center [1017, 505] width 36 height 17
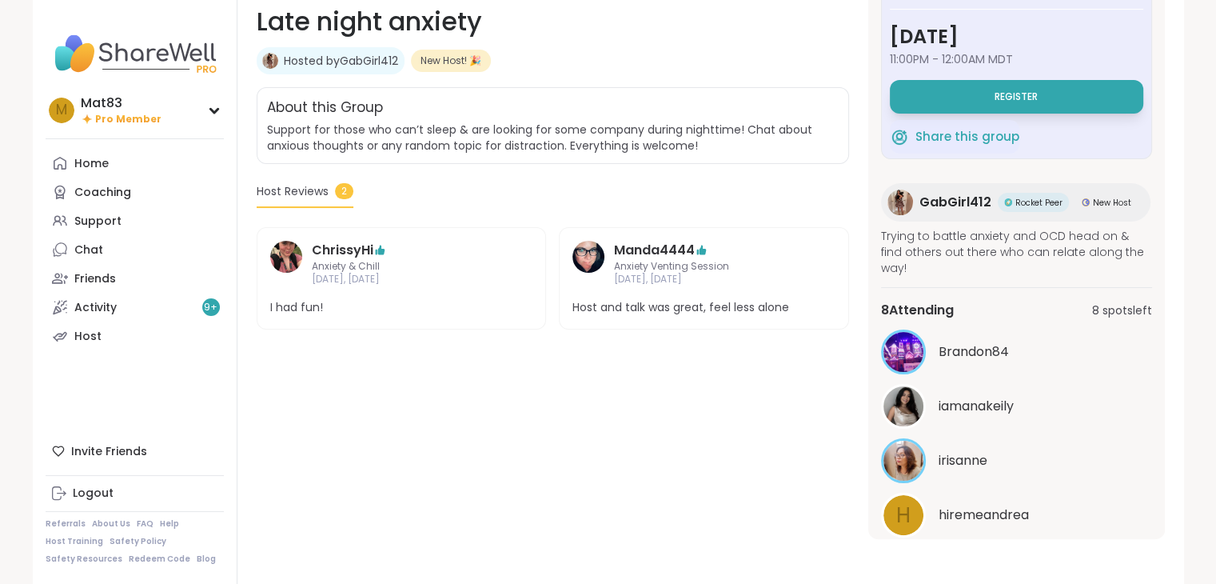
click at [1011, 508] on div "h hiremeandrea" at bounding box center [1016, 515] width 271 height 45
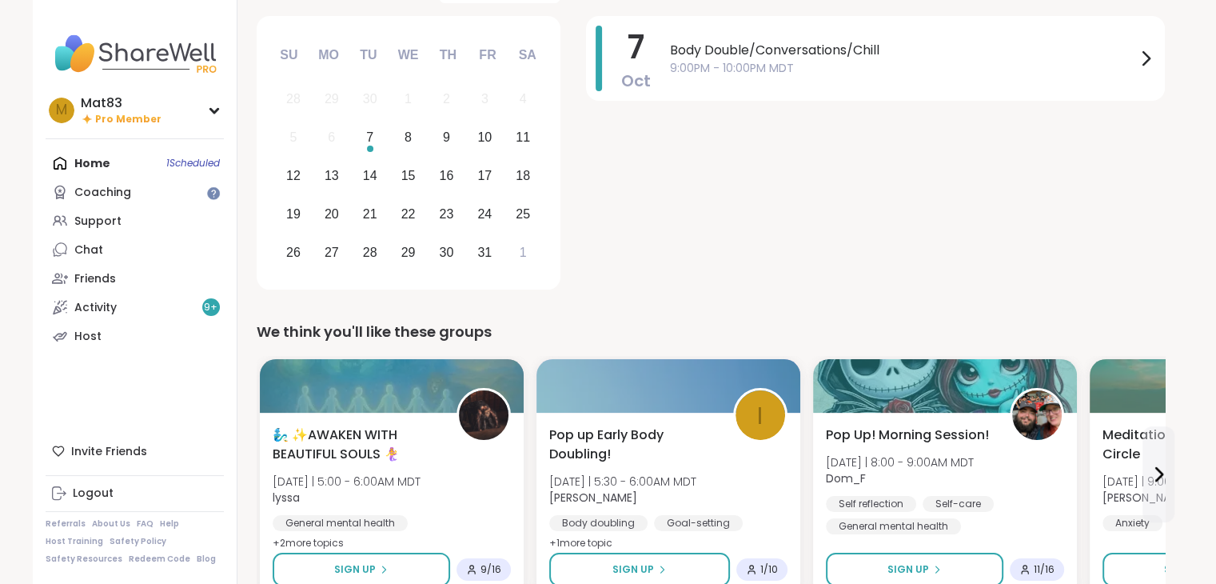
scroll to position [134, 0]
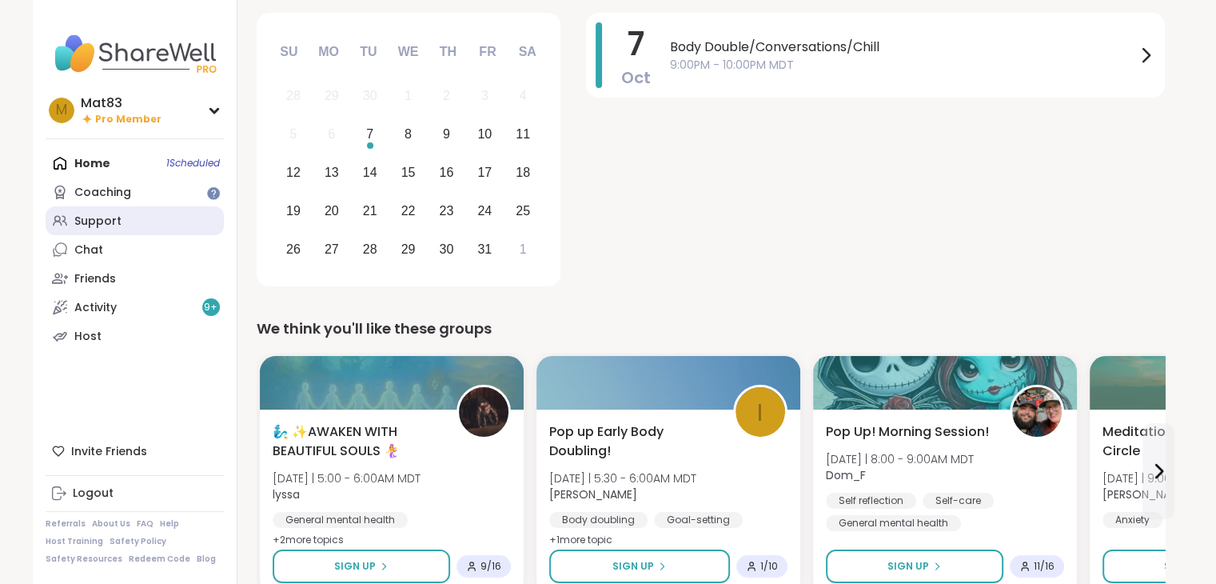
click at [90, 224] on div "Support" at bounding box center [97, 222] width 47 height 16
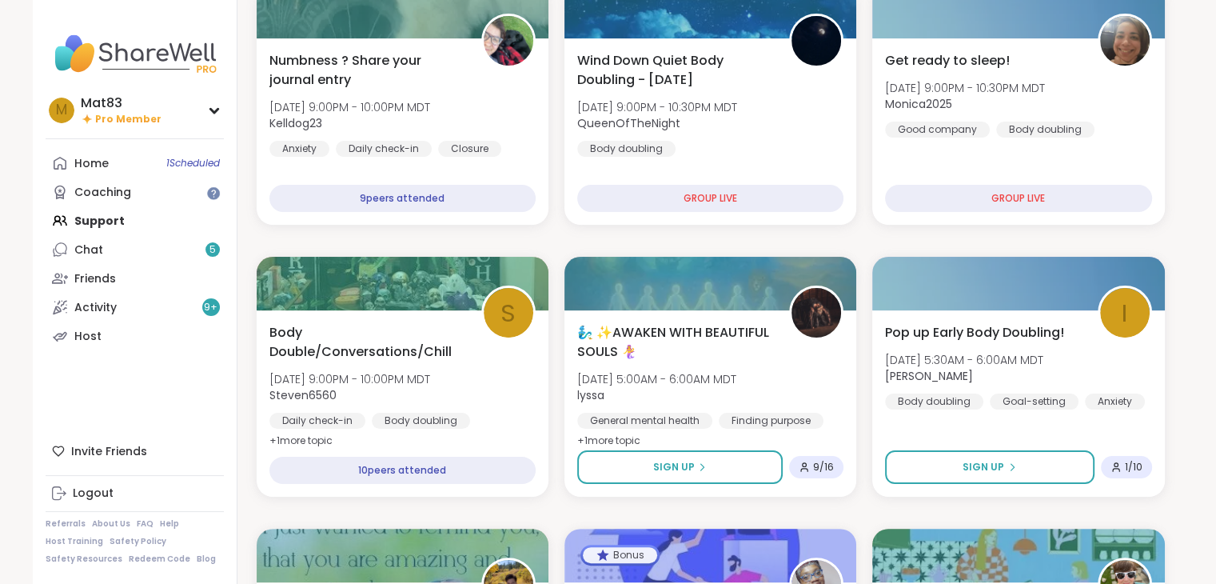
scroll to position [246, 0]
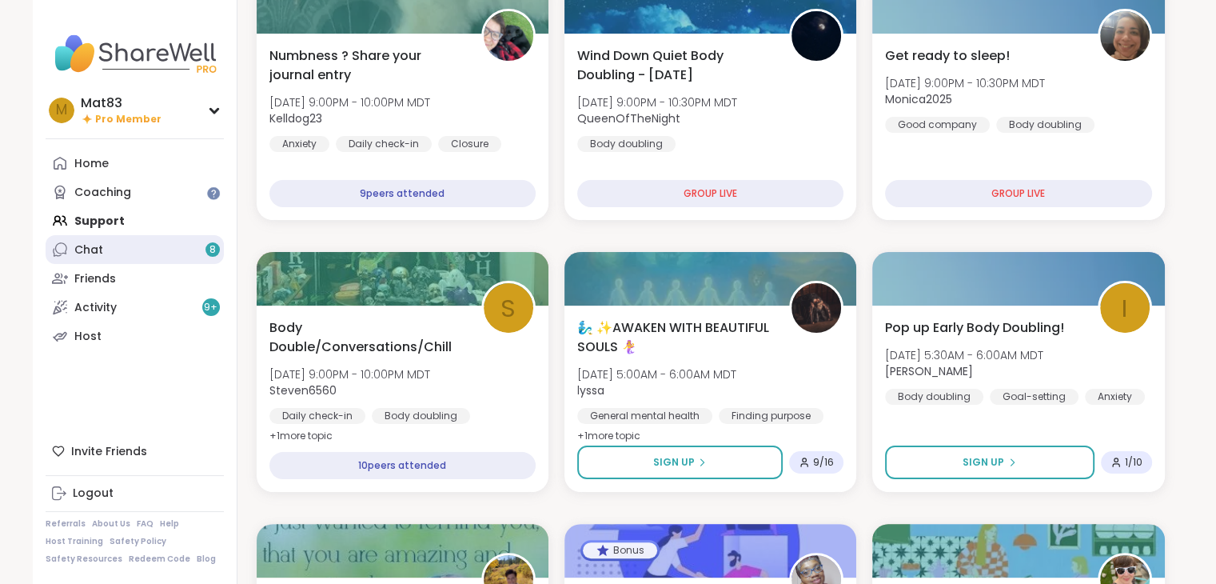
click at [125, 254] on link "Chat 8" at bounding box center [135, 249] width 178 height 29
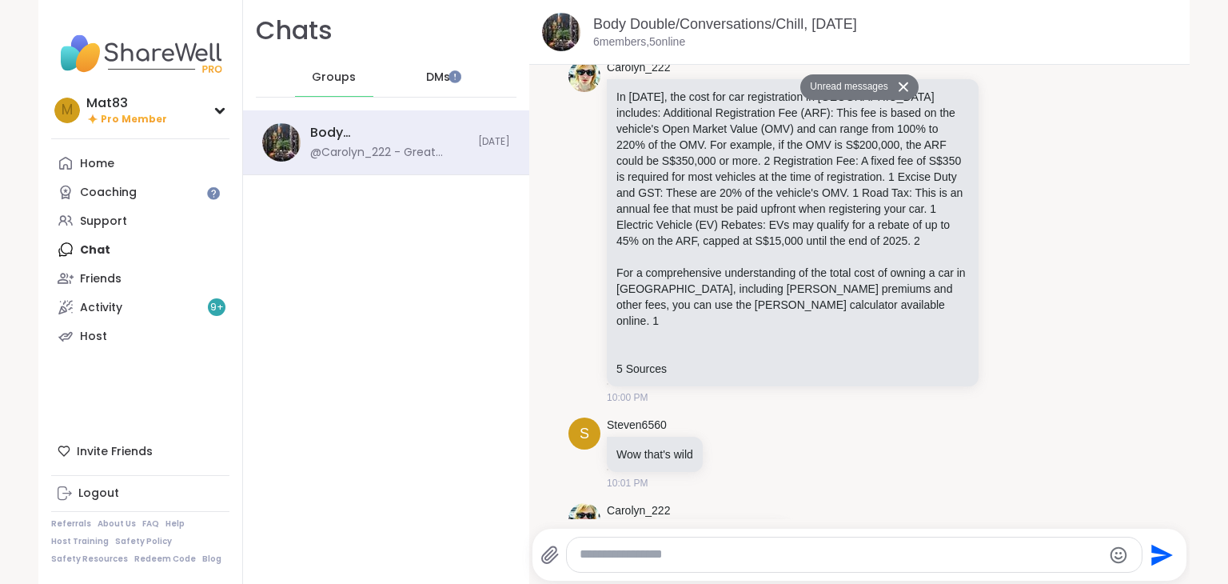
scroll to position [1772, 0]
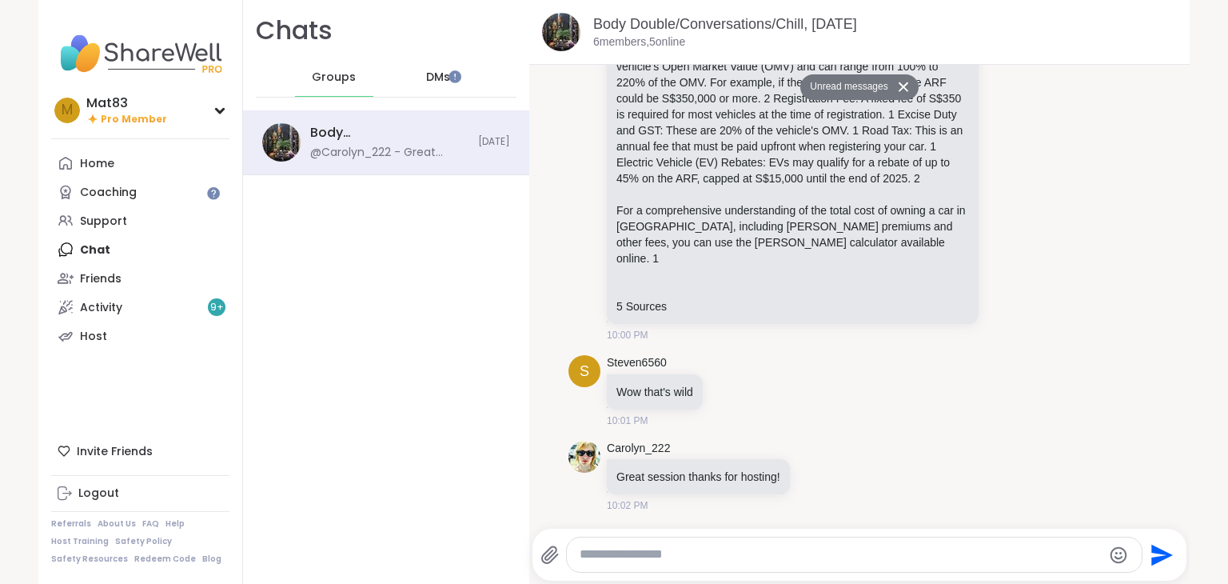
click at [777, 555] on textarea "Type your message" at bounding box center [841, 554] width 522 height 17
type textarea "**********"
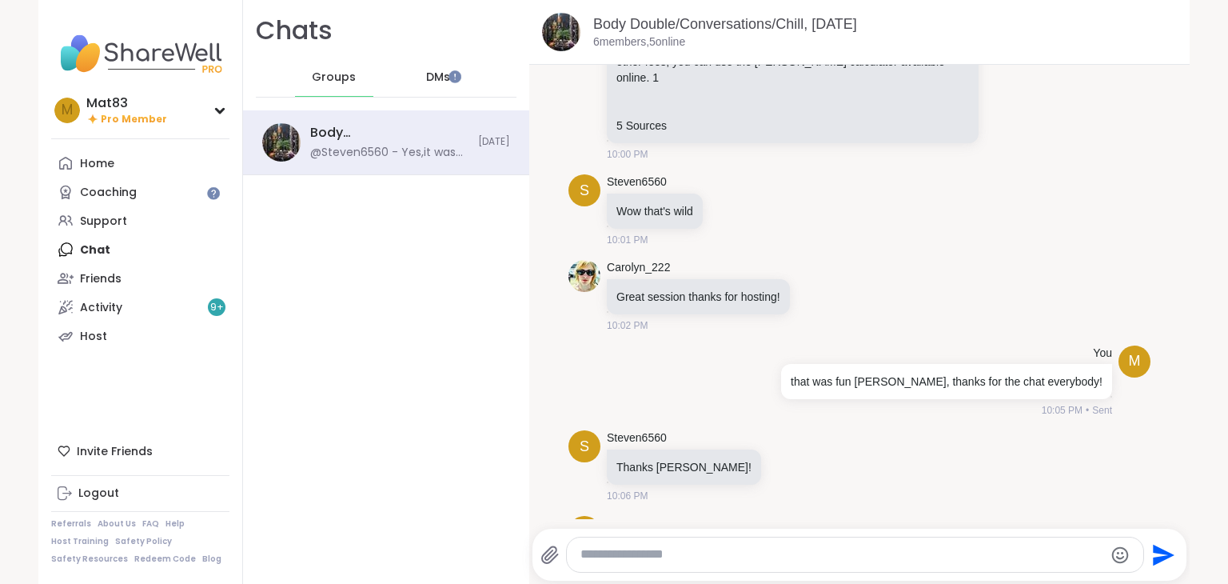
scroll to position [1989, 0]
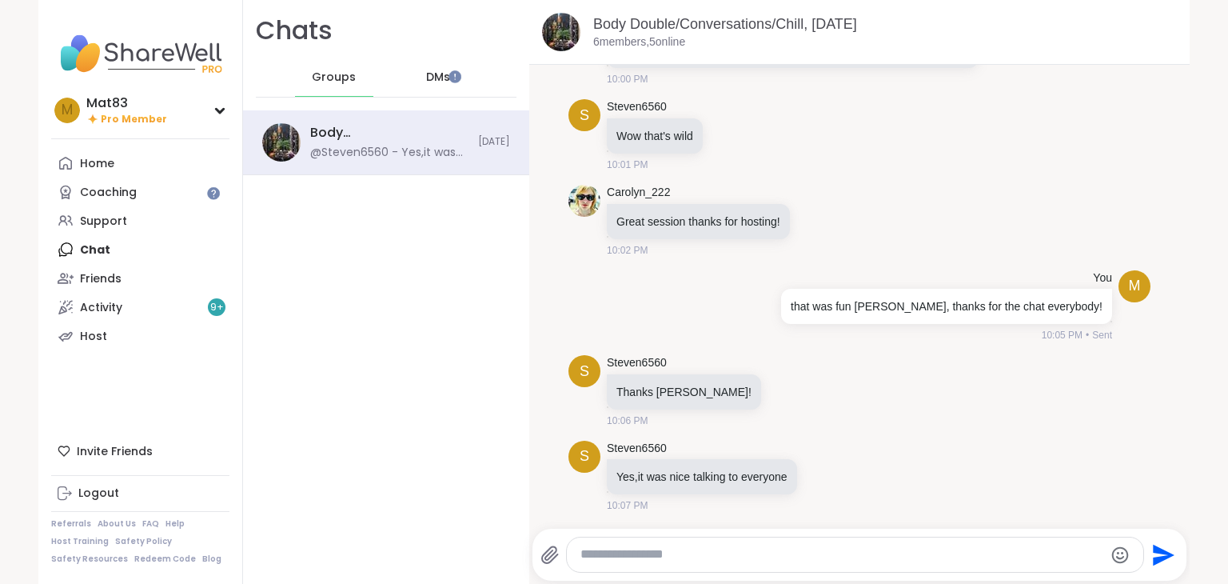
click at [697, 555] on textarea "Type your message" at bounding box center [842, 554] width 522 height 17
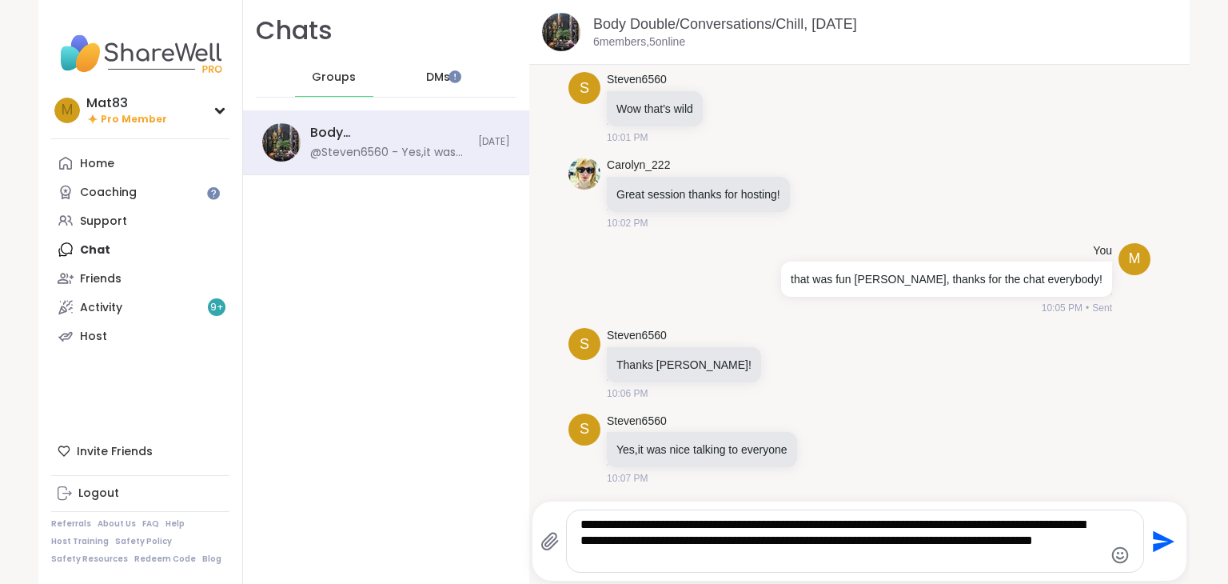
type textarea "**********"
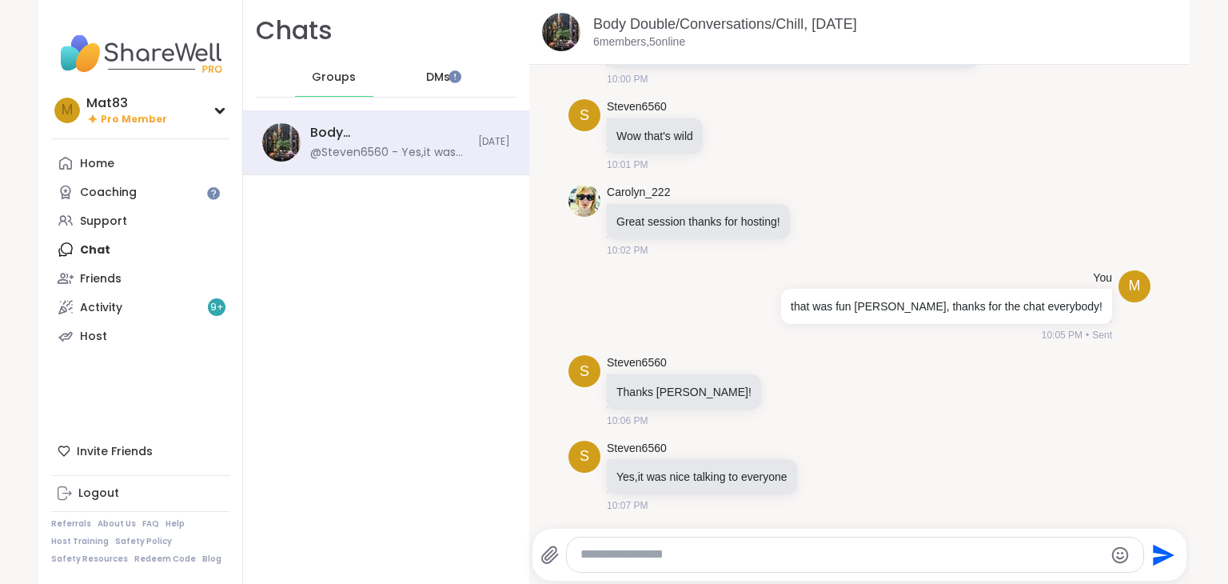
scroll to position [2105, 0]
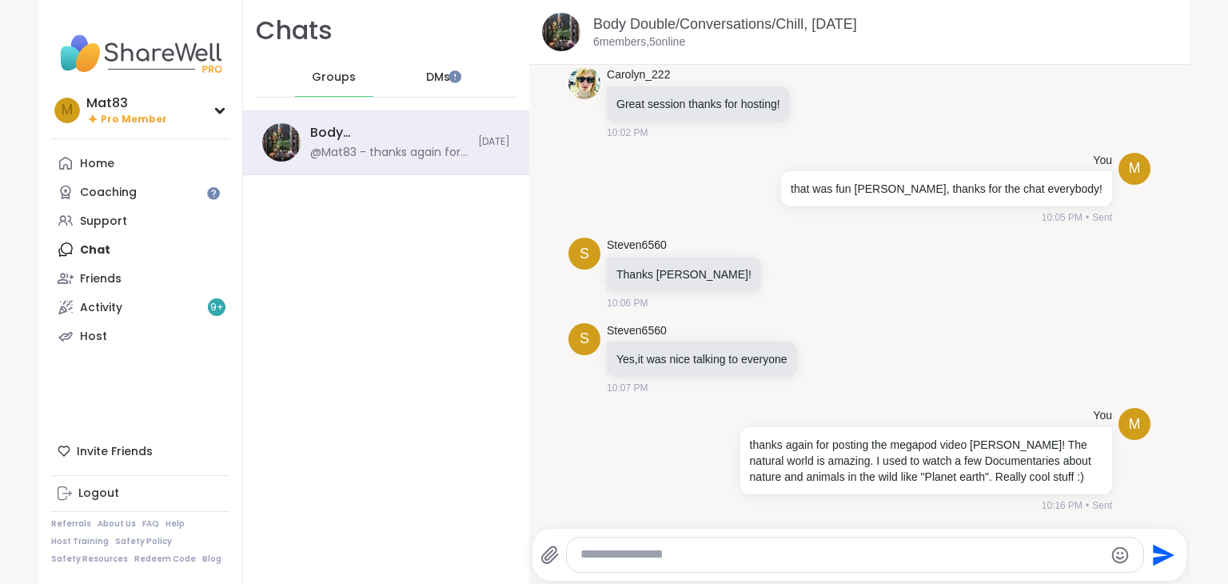
click at [437, 9] on div "Chats Groups DMs" at bounding box center [386, 55] width 286 height 110
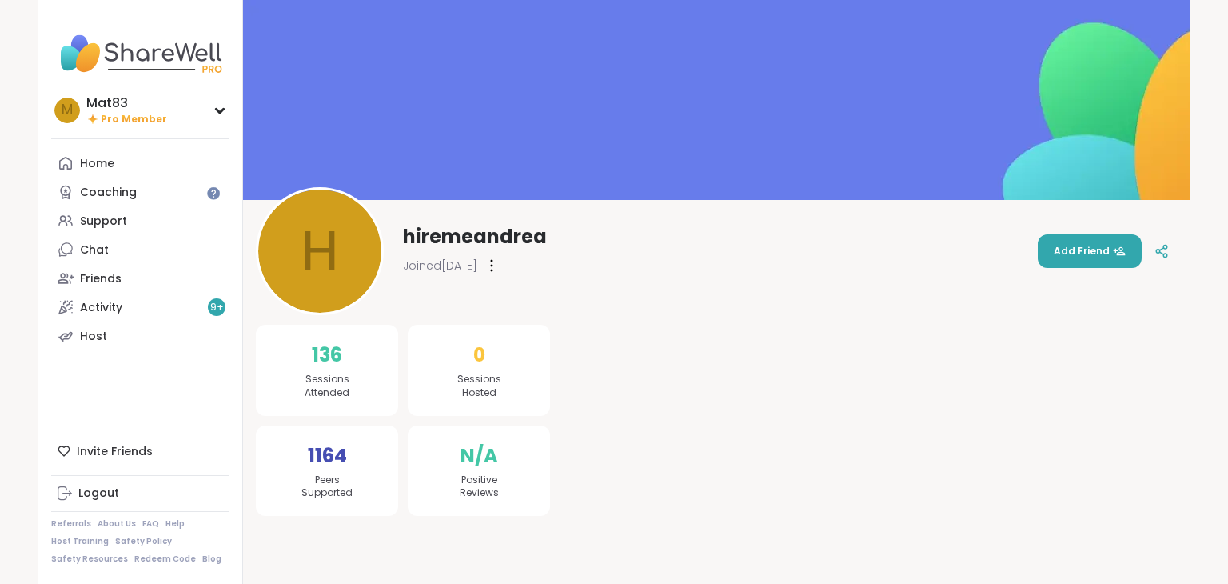
click at [0, 31] on div "Mat83 Pro Member M Mat83 Pro Member Profile Membership Settings Help Home Coach…" at bounding box center [614, 292] width 1228 height 584
click at [2, 30] on div "Mat83 Pro Member M Mat83 Pro Member Profile Membership Settings Help Home Coach…" at bounding box center [614, 292] width 1228 height 584
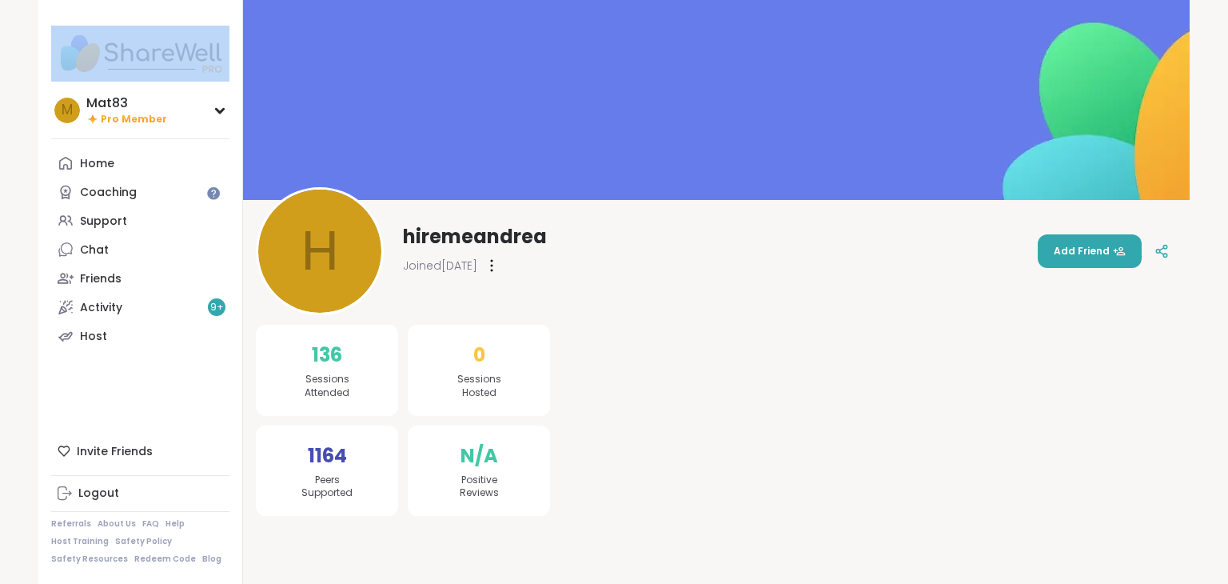
click at [2, 30] on div "Mat83 Pro Member M Mat83 Pro Member Profile Membership Settings Help Home Coach…" at bounding box center [614, 292] width 1228 height 584
click at [69, 249] on link "Chat" at bounding box center [140, 249] width 178 height 29
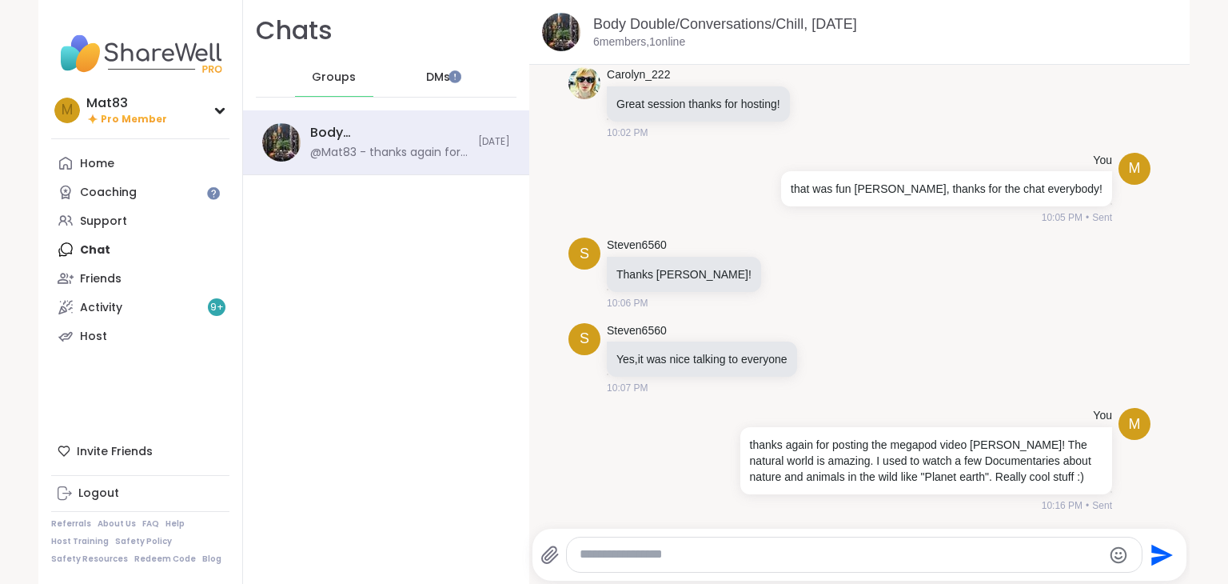
drag, startPoint x: 441, startPoint y: 295, endPoint x: 1227, endPoint y: -17, distance: 845.7
click at [1227, 0] on html "Mat83 Pro Member M Mat83 Pro Member Profile Membership Settings Help Home Coach…" at bounding box center [614, 292] width 1228 height 584
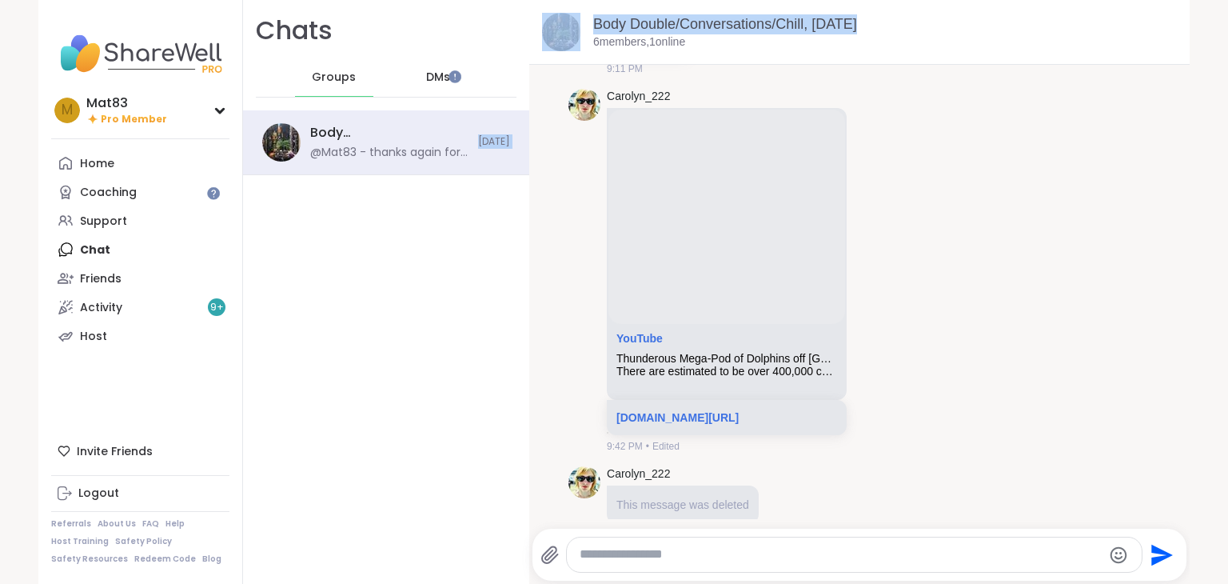
scroll to position [764, 0]
